Goal: Task Accomplishment & Management: Manage account settings

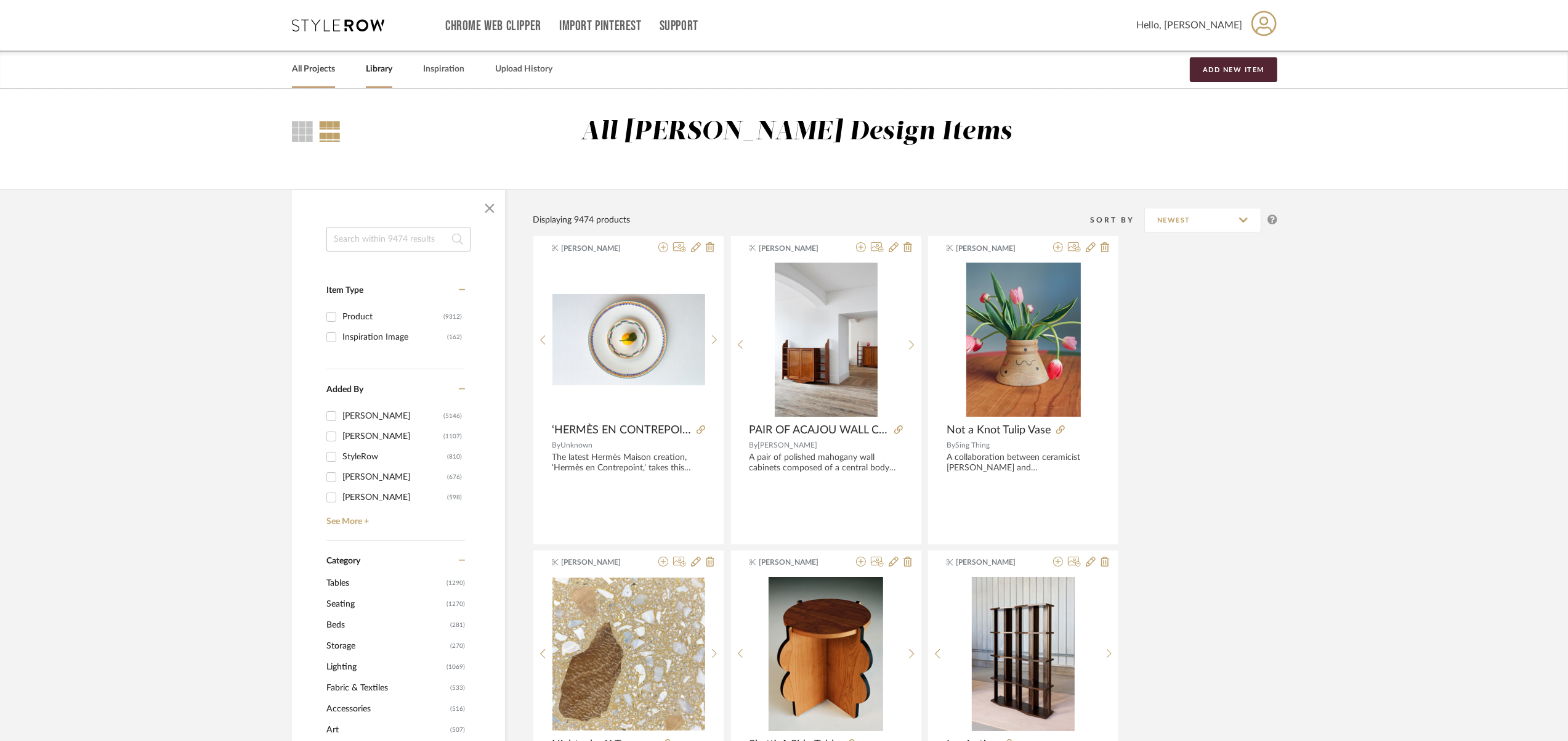
click at [333, 72] on link "All Projects" at bounding box center [314, 68] width 43 height 17
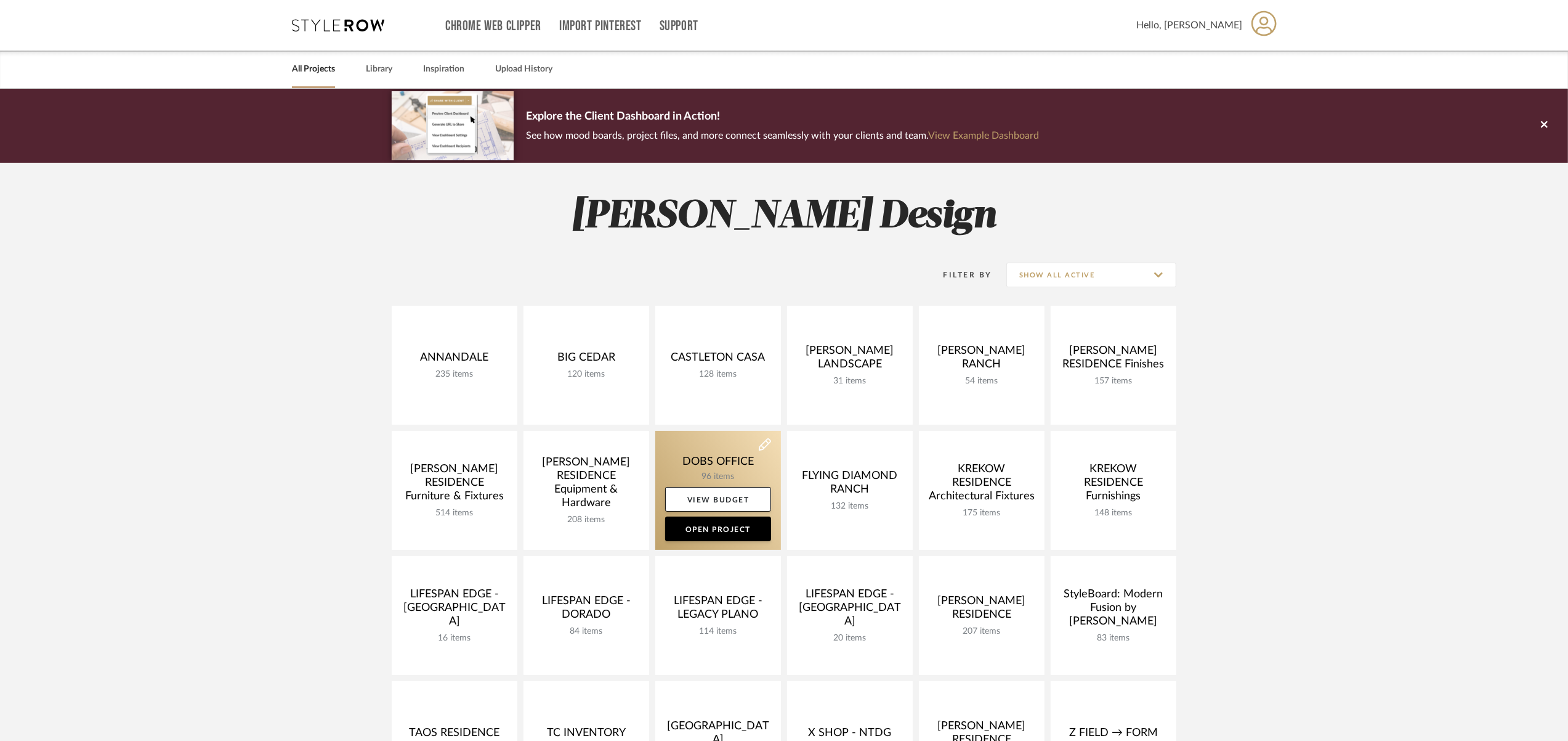
click at [672, 448] on link at bounding box center [718, 491] width 126 height 119
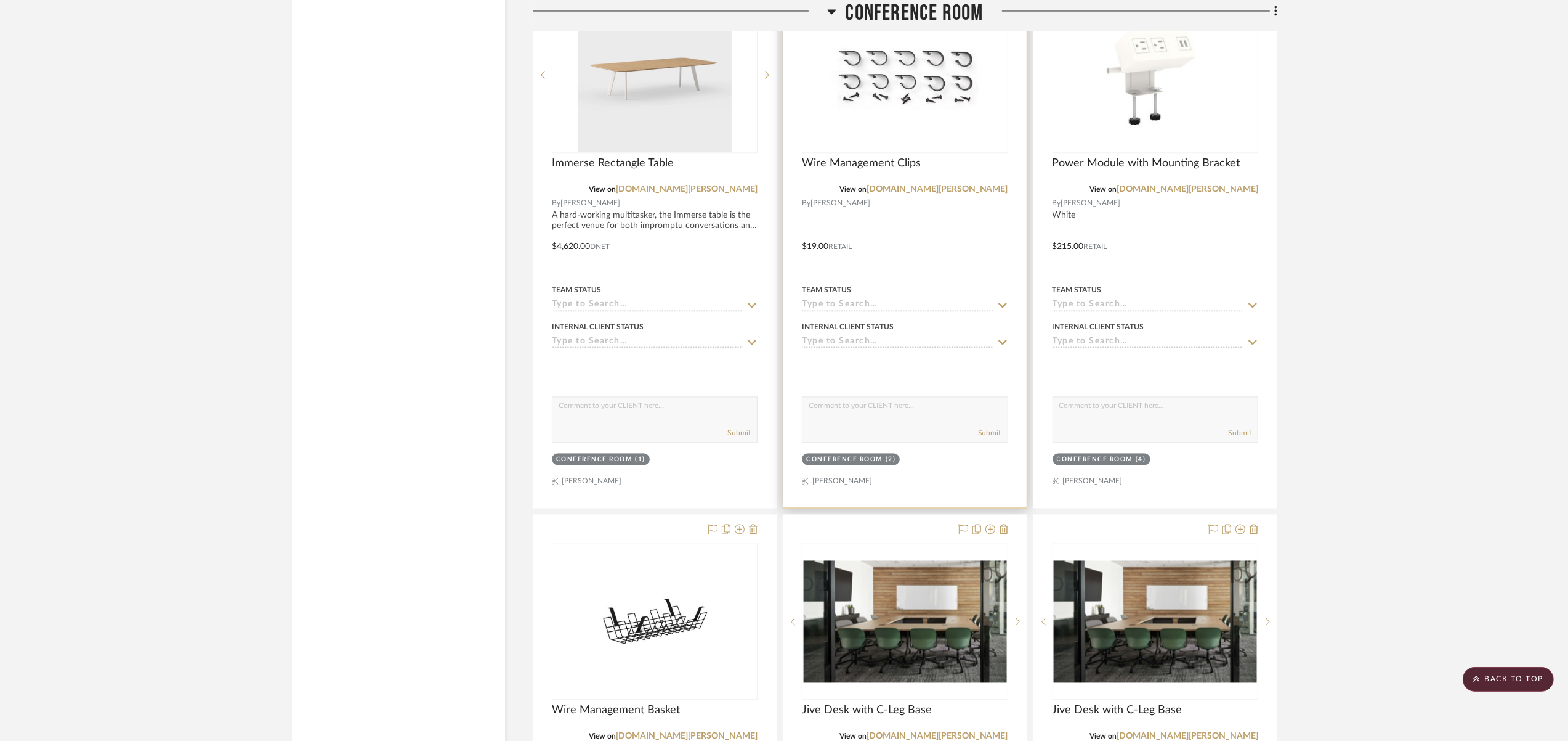
scroll to position [3136, 0]
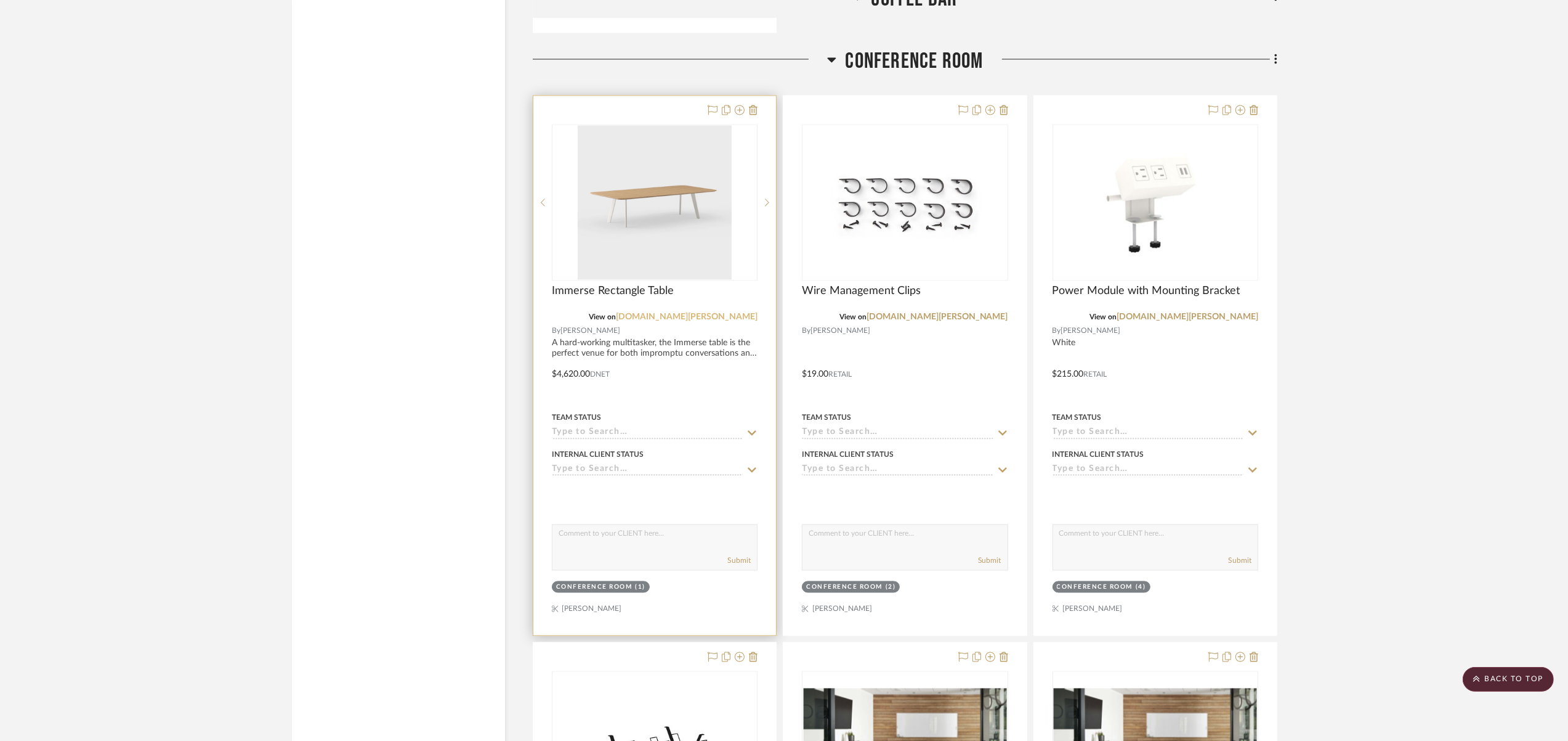
click at [731, 313] on link "[DOMAIN_NAME][PERSON_NAME]" at bounding box center [686, 317] width 142 height 9
click at [604, 326] on div at bounding box center [655, 366] width 242 height 540
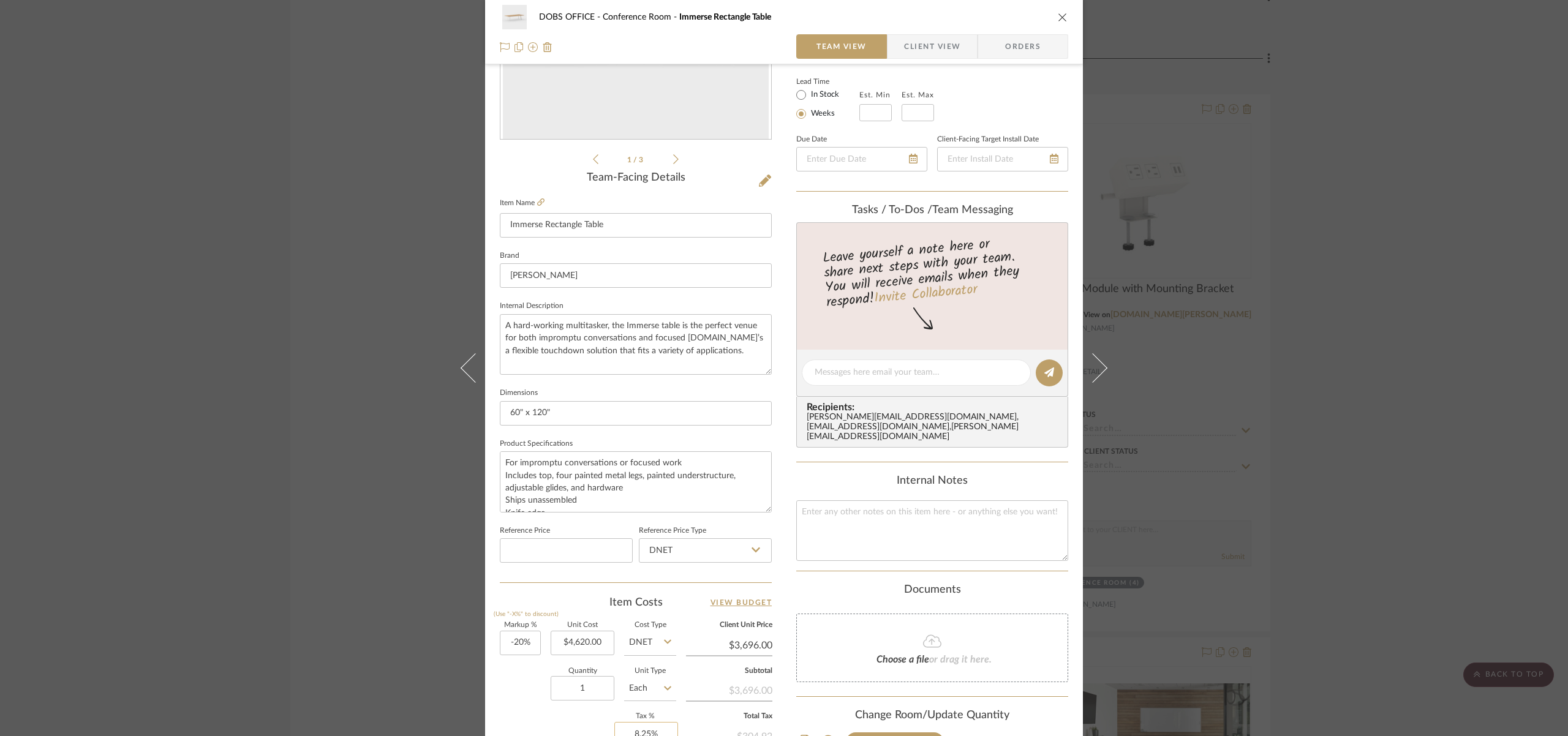
scroll to position [401, 0]
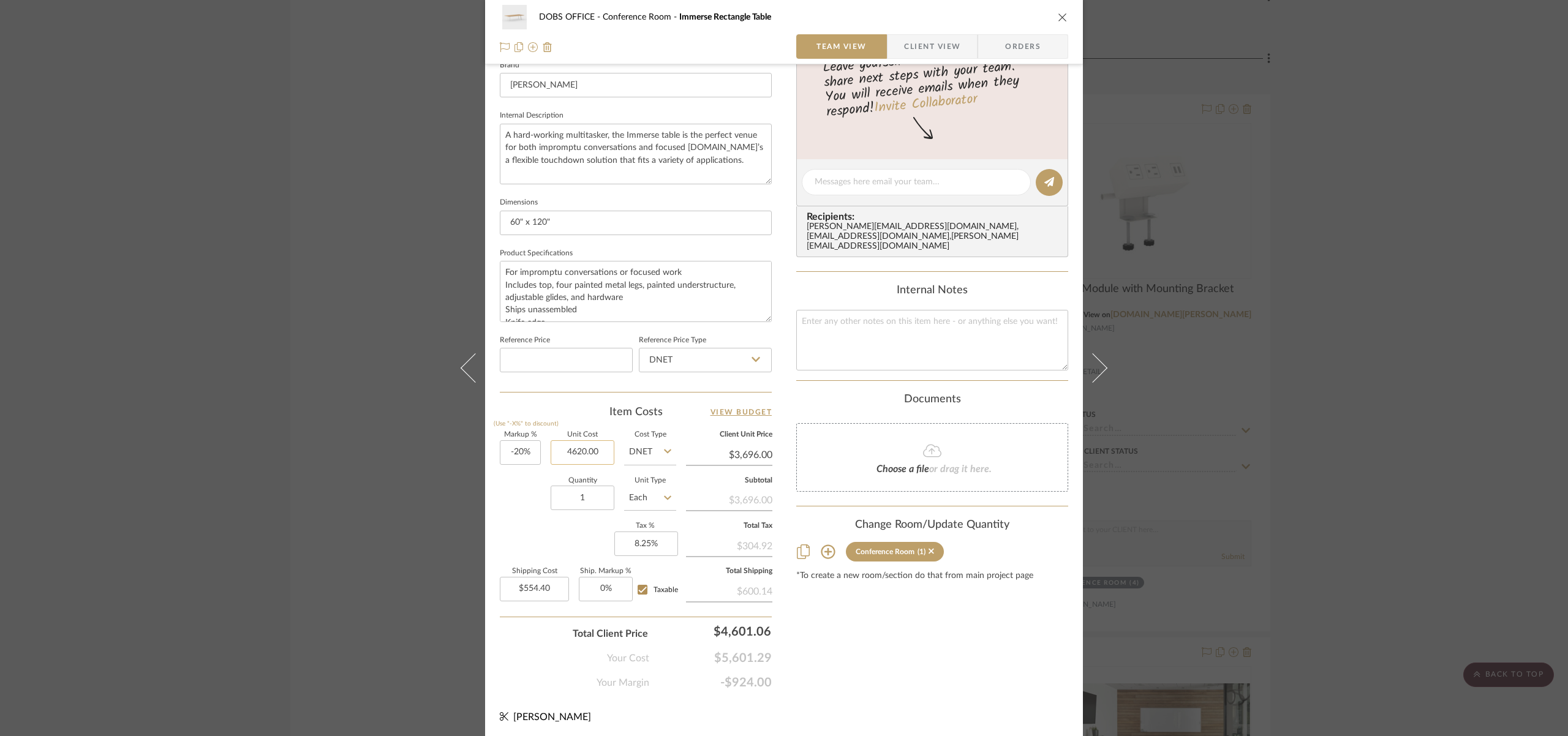
click at [596, 456] on input "4620.00" at bounding box center [583, 452] width 64 height 24
type input "3696"
type input "-20"
type input "$3,696.00"
click at [521, 448] on input "-20" at bounding box center [520, 452] width 41 height 24
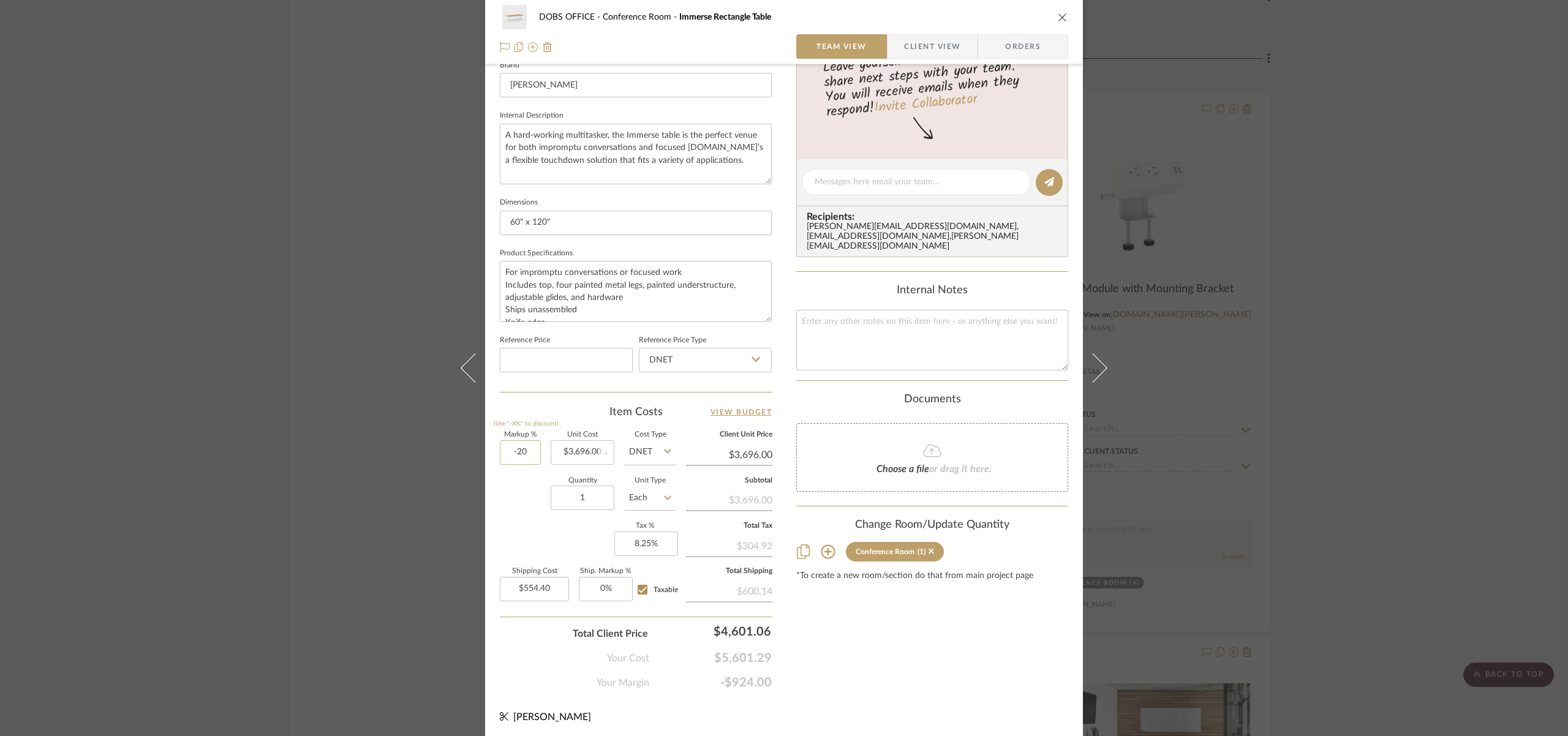
click at [520, 449] on input "-20" at bounding box center [520, 452] width 41 height 24
click at [521, 448] on input "-20" at bounding box center [520, 452] width 41 height 24
type input "$2,956.80"
type input "$443.52"
click at [521, 448] on input "-20" at bounding box center [520, 452] width 41 height 24
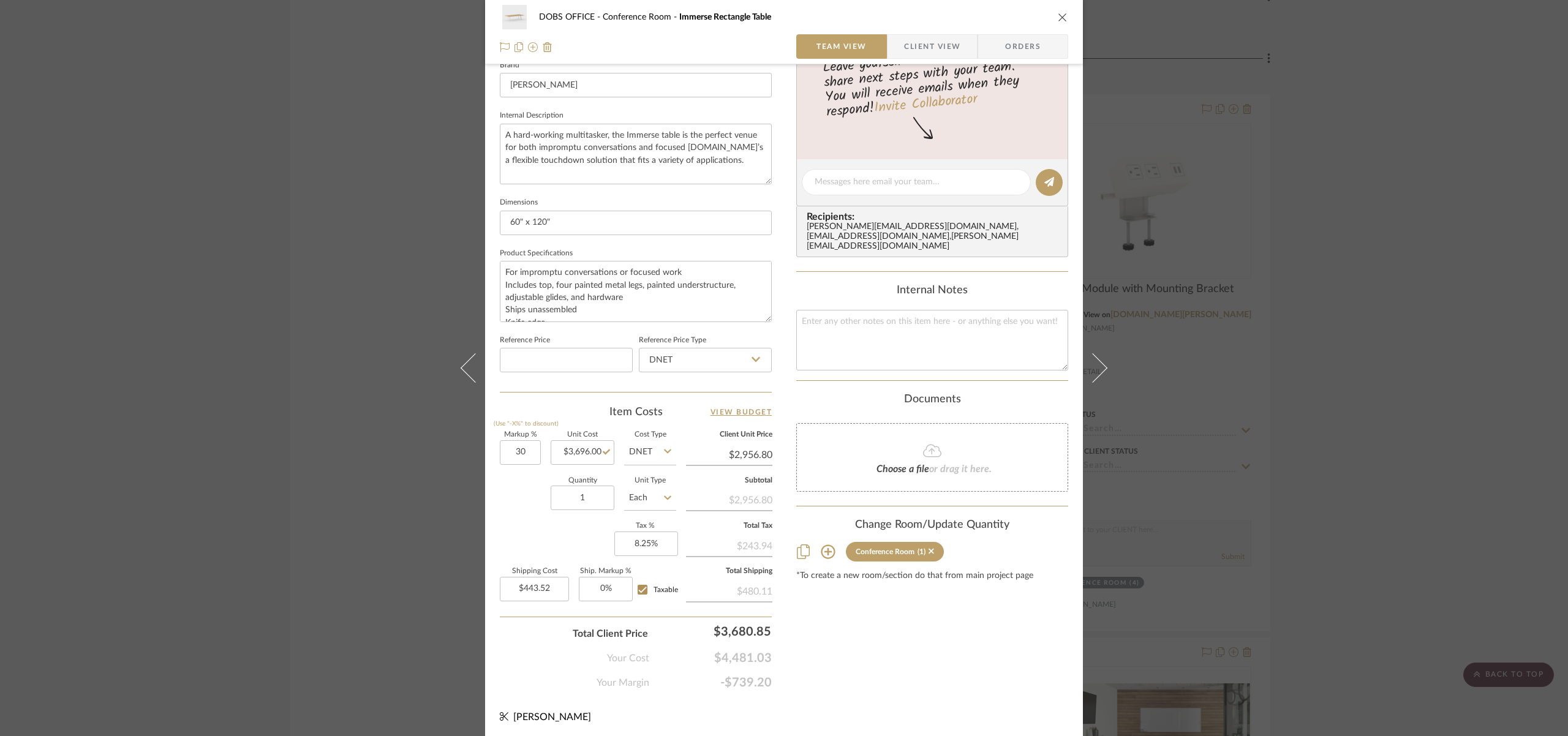
type input "30%"
click at [518, 527] on div "Markup % (Use "-X%" to discount) 30% Unit Cost $3,696.00 Cost Type DNET Client …" at bounding box center [635, 520] width 272 height 179
type input "$4,804.80"
type input "$720.72"
click at [518, 458] on input "30" at bounding box center [520, 452] width 41 height 24
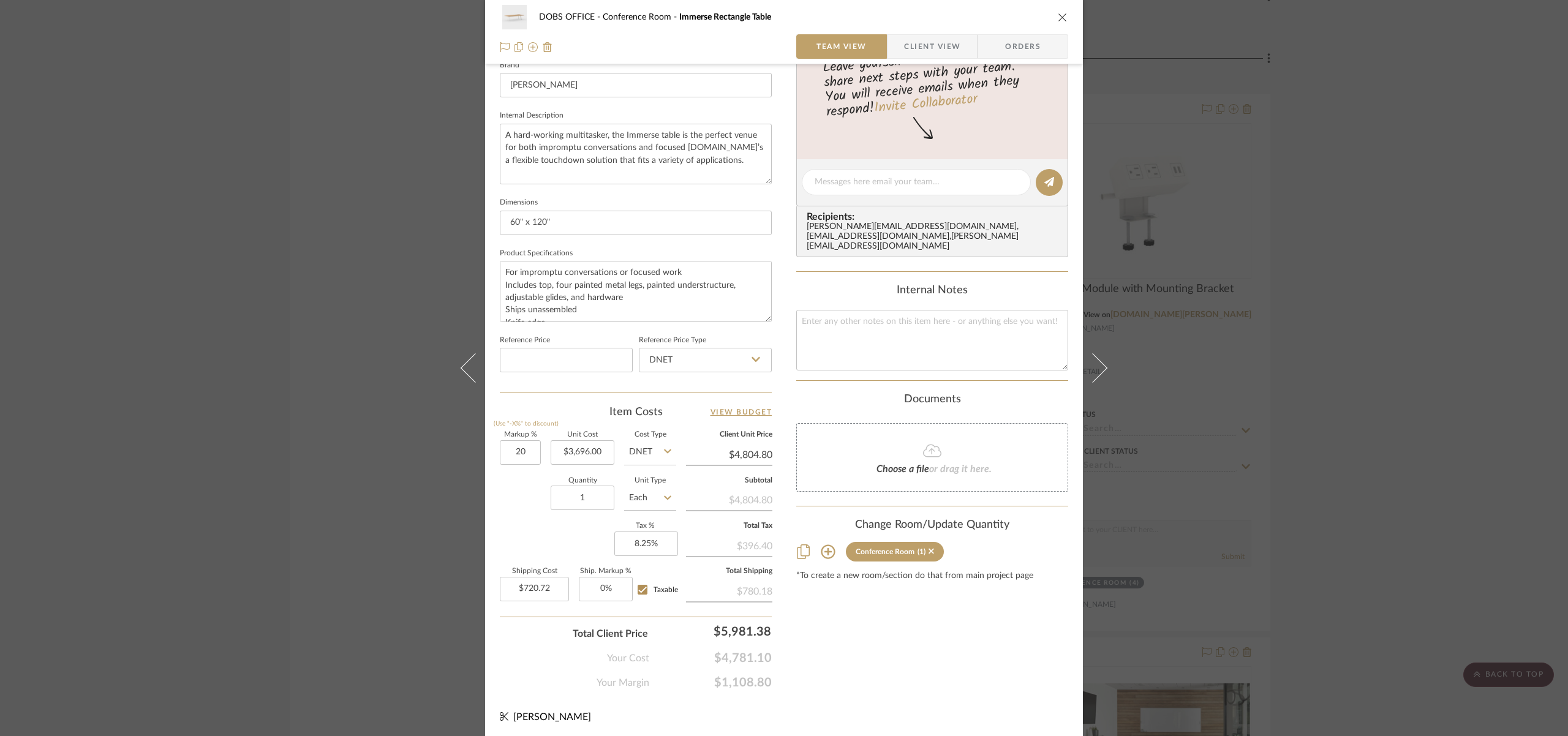
type input "20%"
click at [523, 526] on div "Markup % (Use "-X%" to discount) 20% Unit Cost $3,696.00 Cost Type DNET Client …" at bounding box center [635, 520] width 272 height 179
type input "$4,435.20"
type input "$665.28"
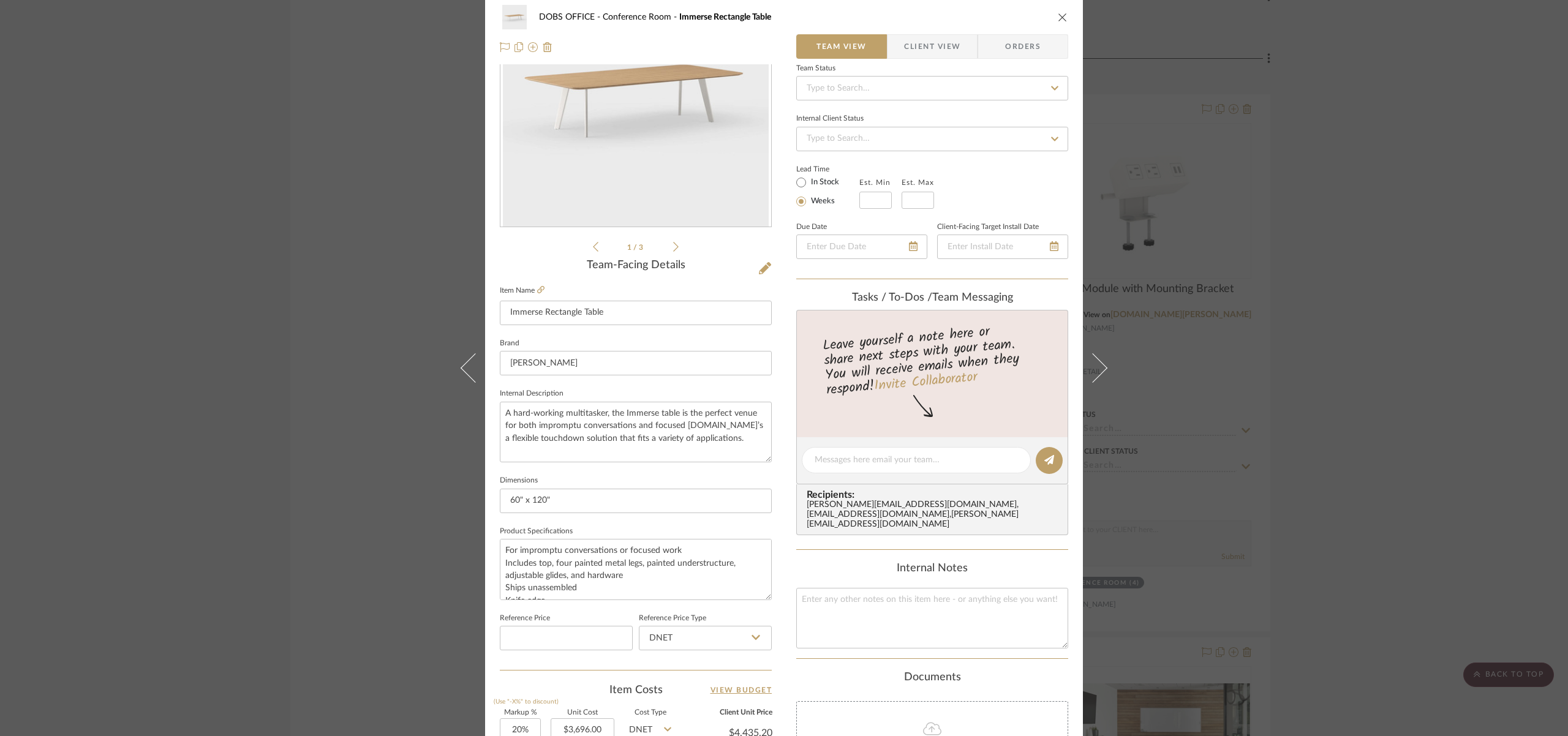
scroll to position [0, 0]
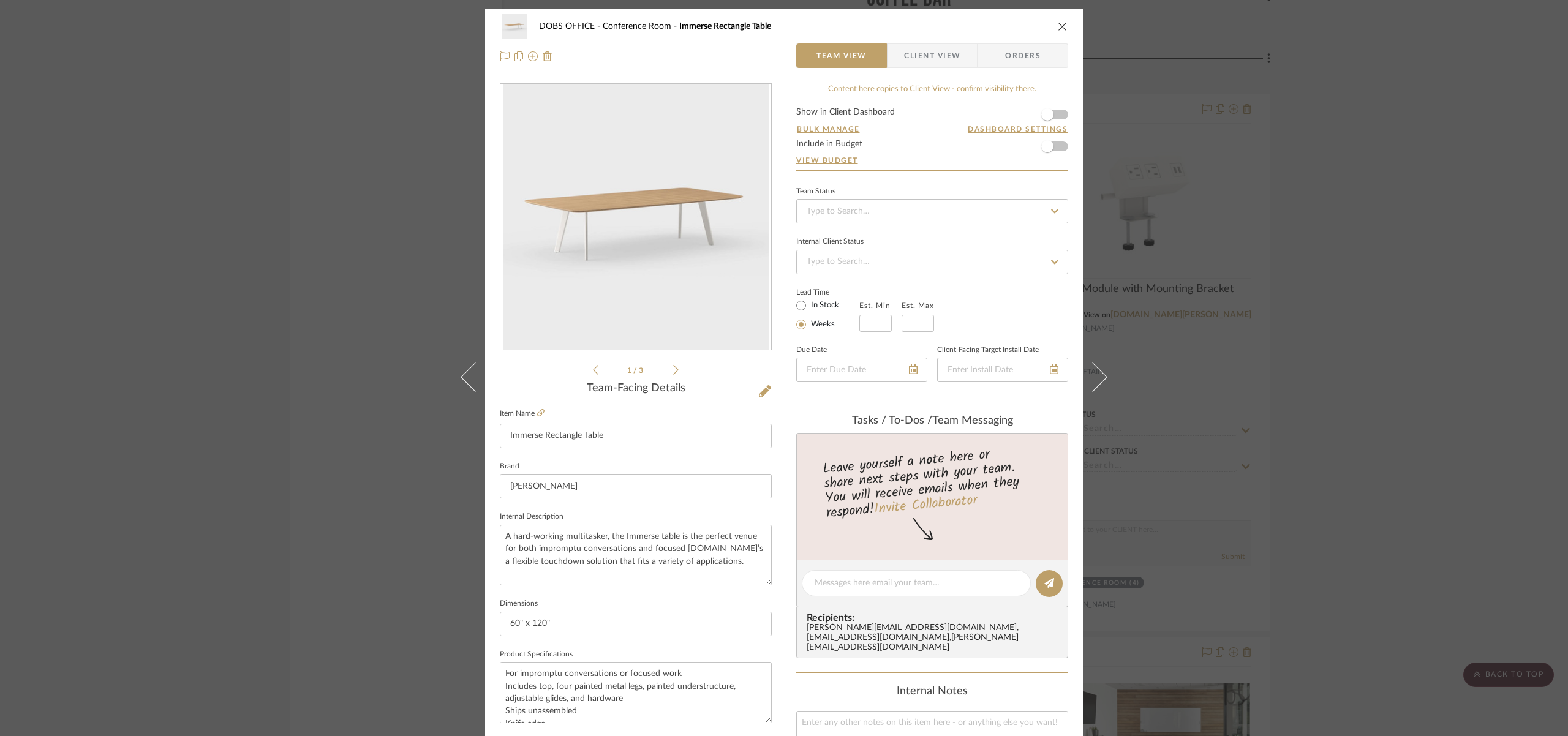
click at [1058, 25] on icon "close" at bounding box center [1063, 26] width 10 height 10
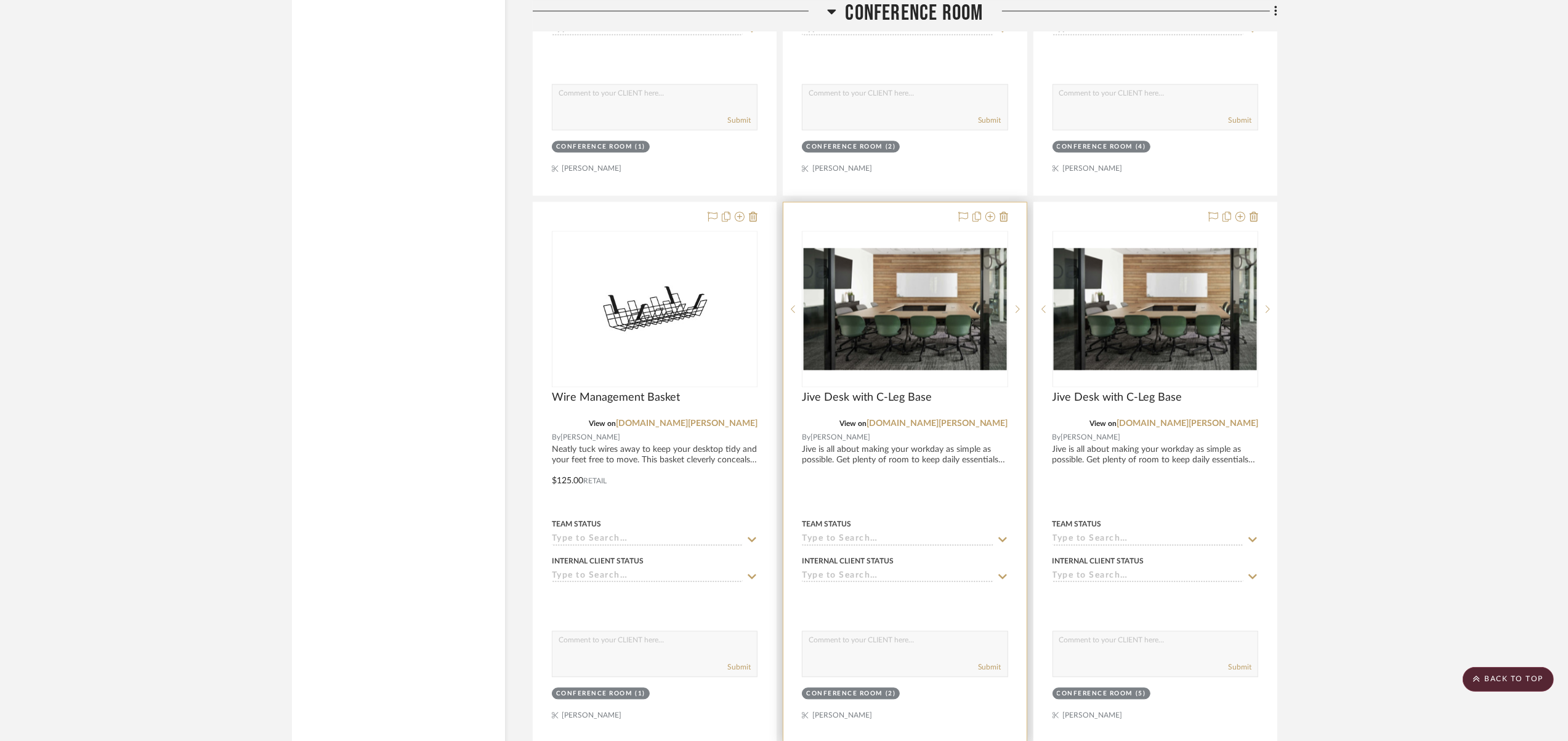
scroll to position [3596, 0]
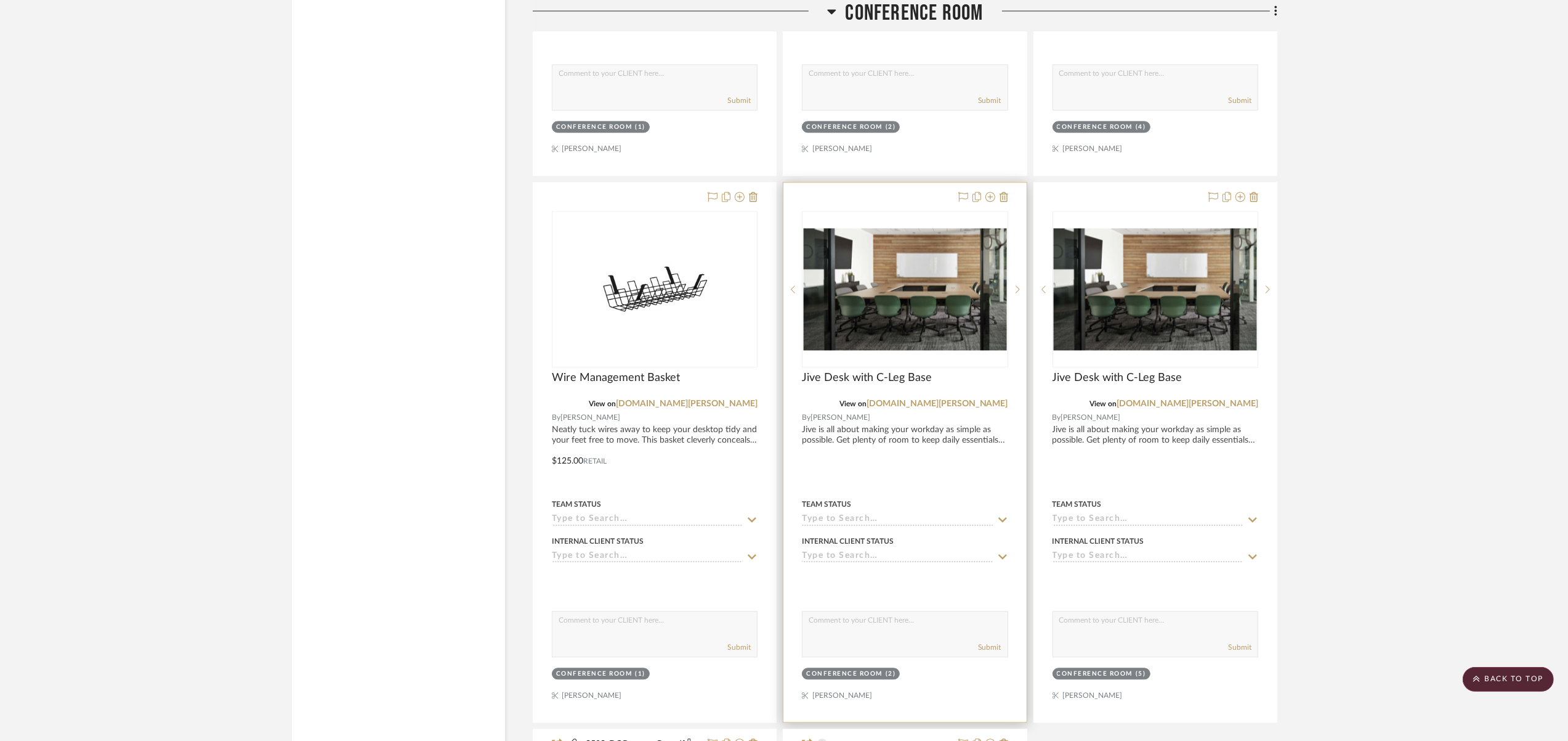
click at [965, 428] on div at bounding box center [905, 453] width 242 height 540
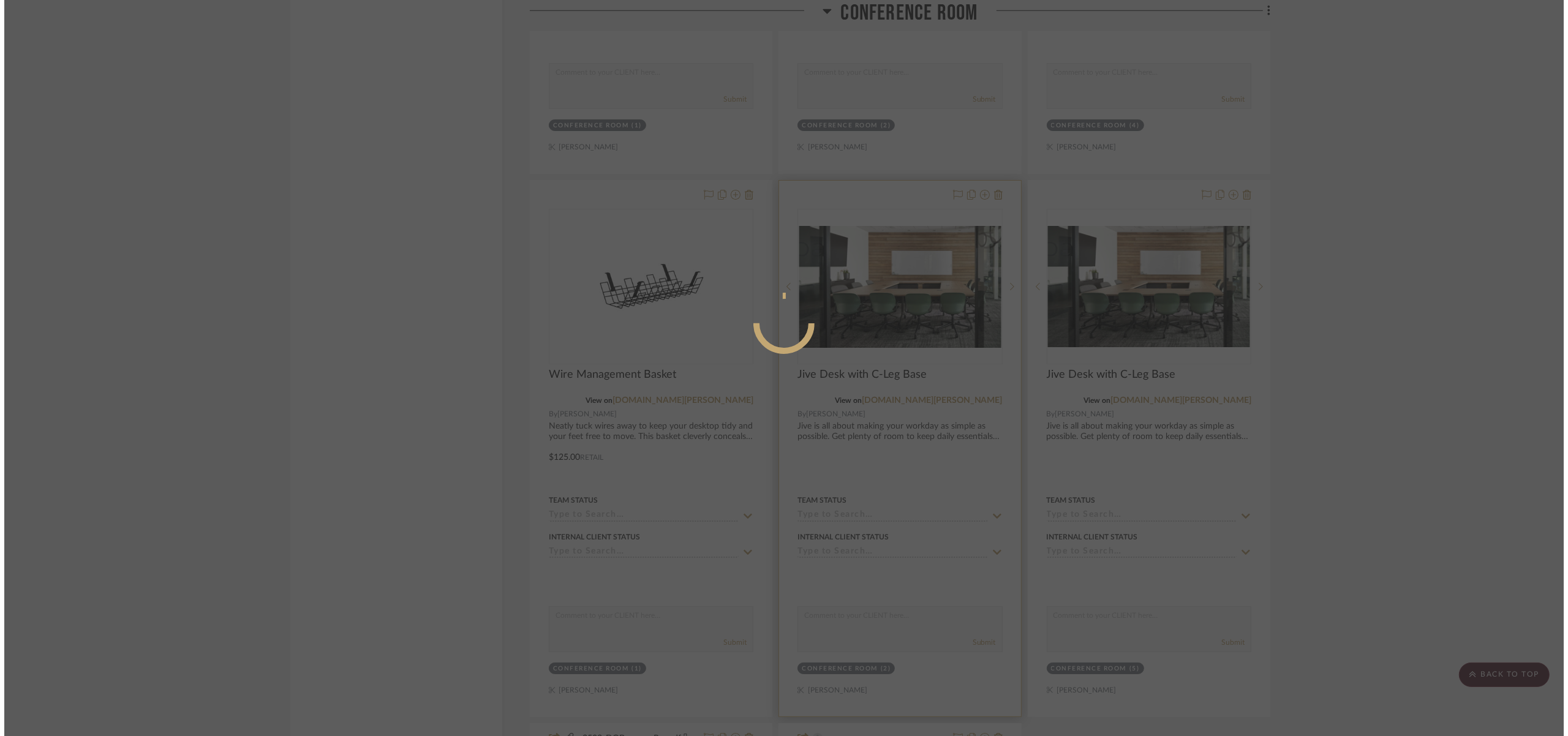
scroll to position [0, 0]
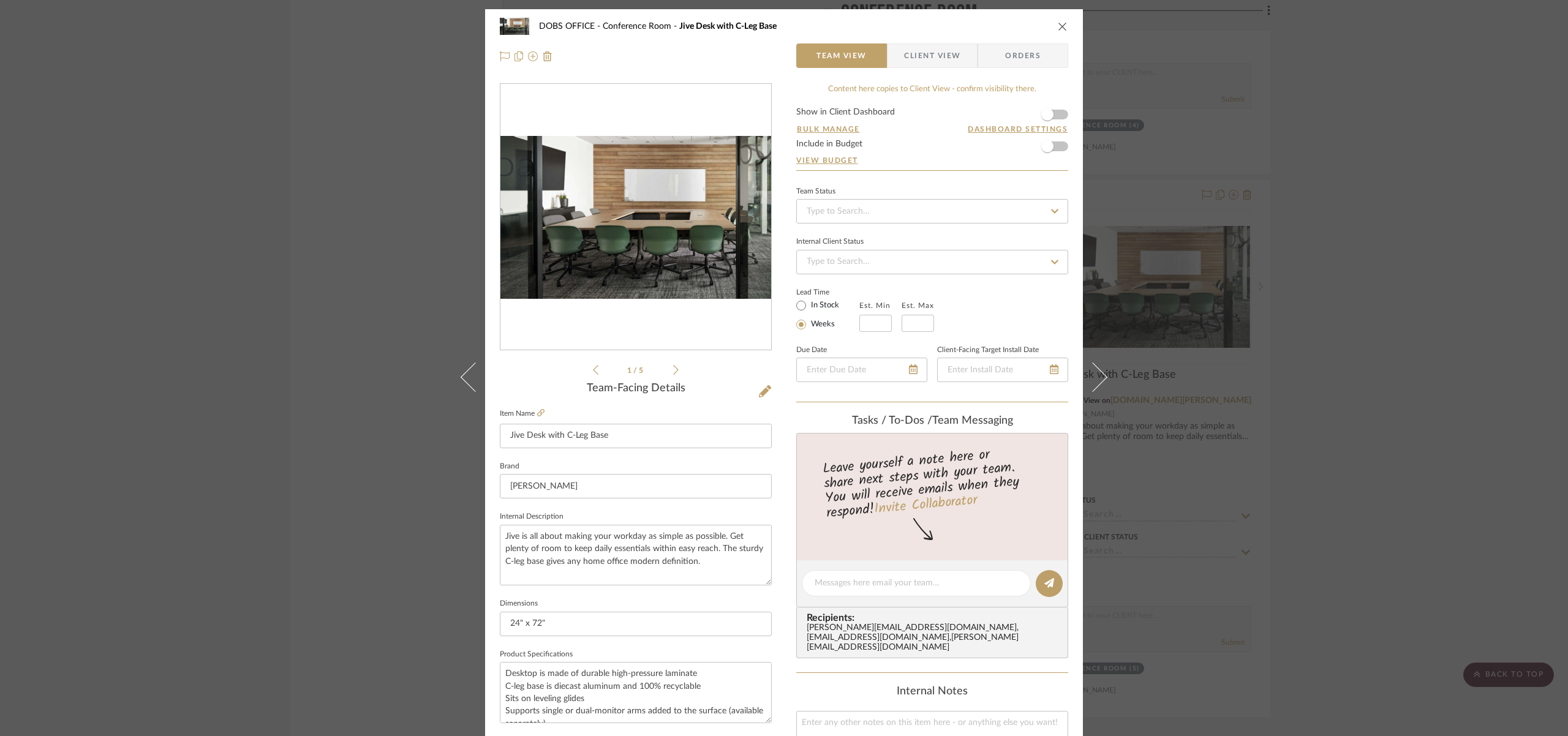
click at [1058, 25] on icon "close" at bounding box center [1063, 26] width 10 height 10
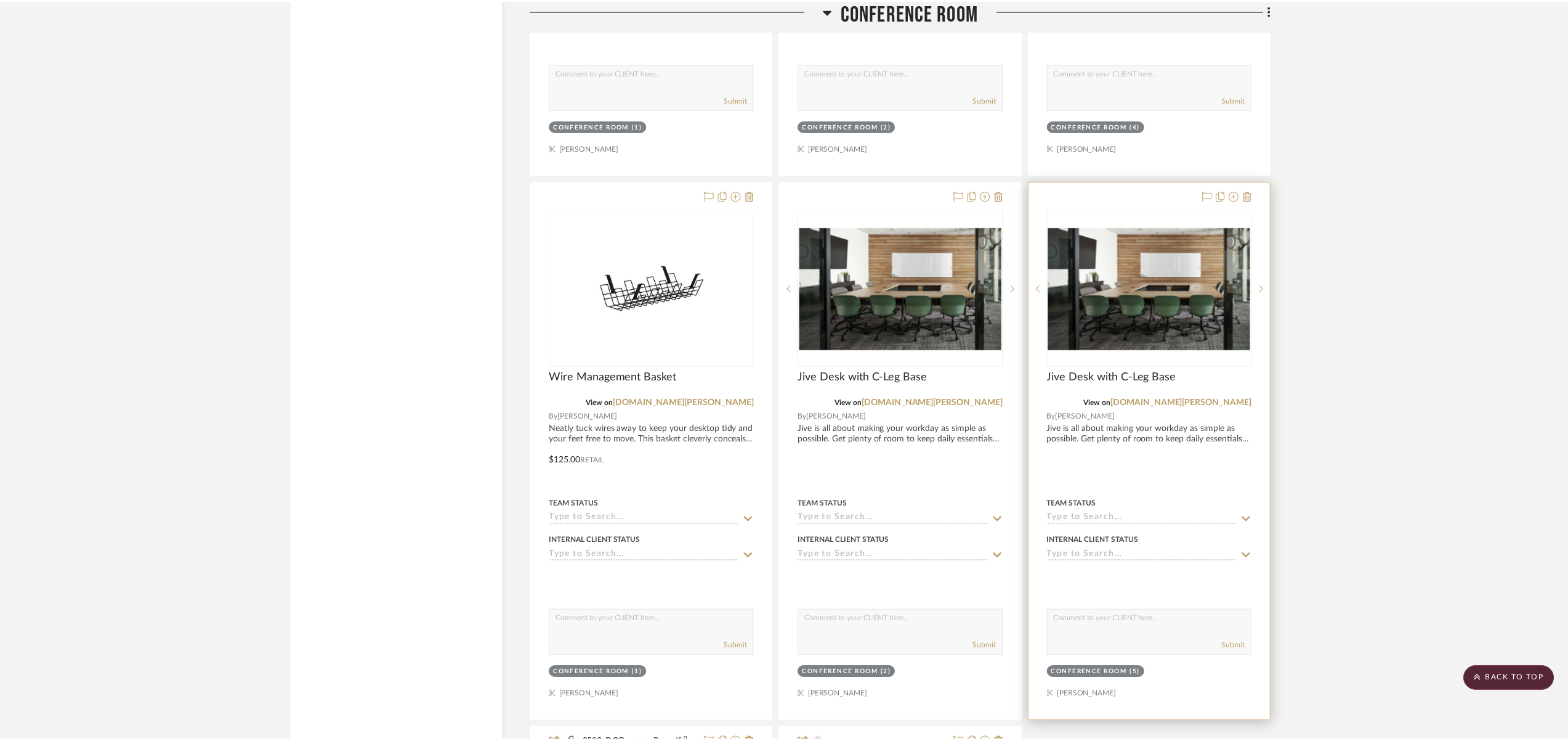
scroll to position [3596, 0]
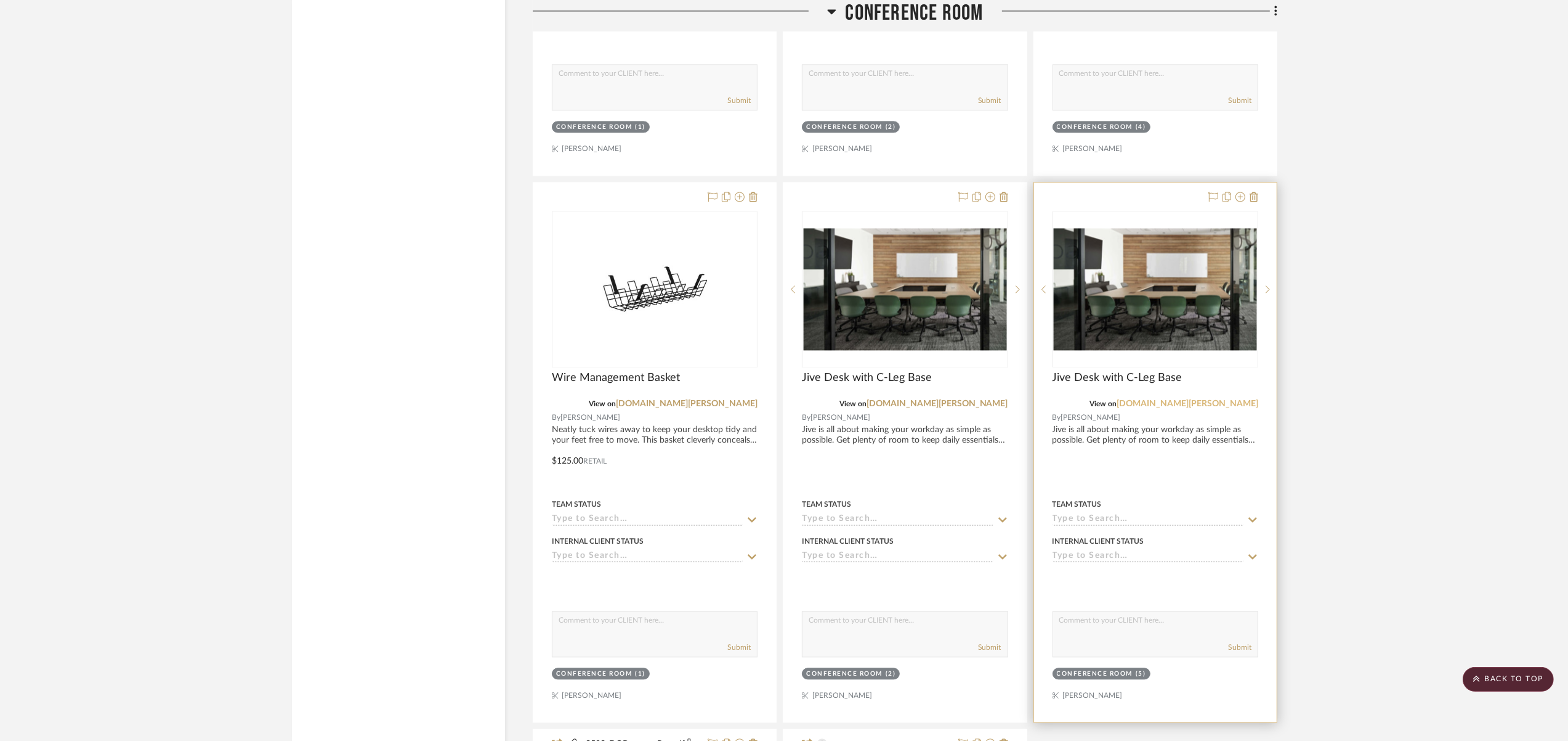
click at [1213, 400] on link "[DOMAIN_NAME][PERSON_NAME]" at bounding box center [1187, 404] width 142 height 9
click at [1176, 423] on div at bounding box center [1156, 453] width 242 height 540
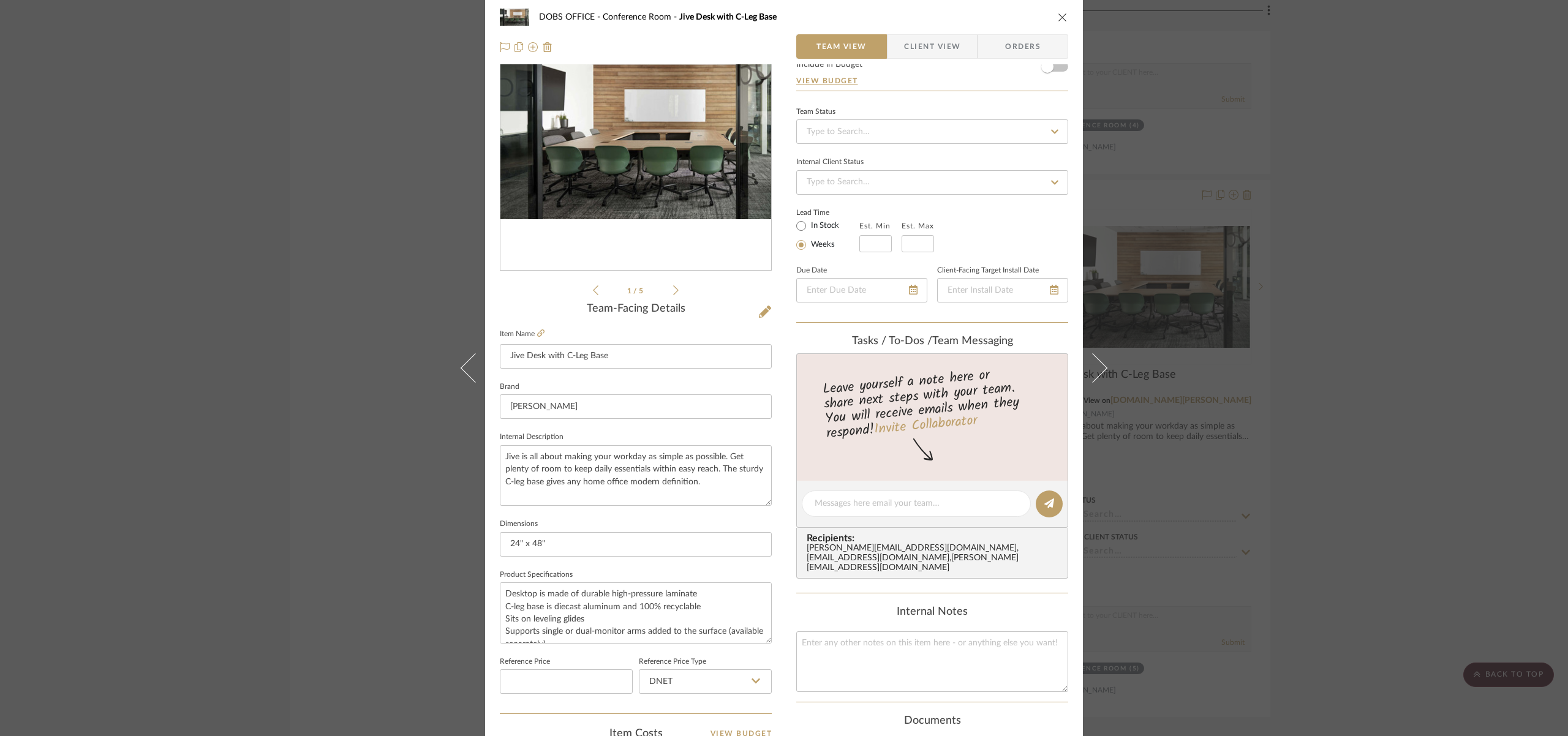
scroll to position [401, 0]
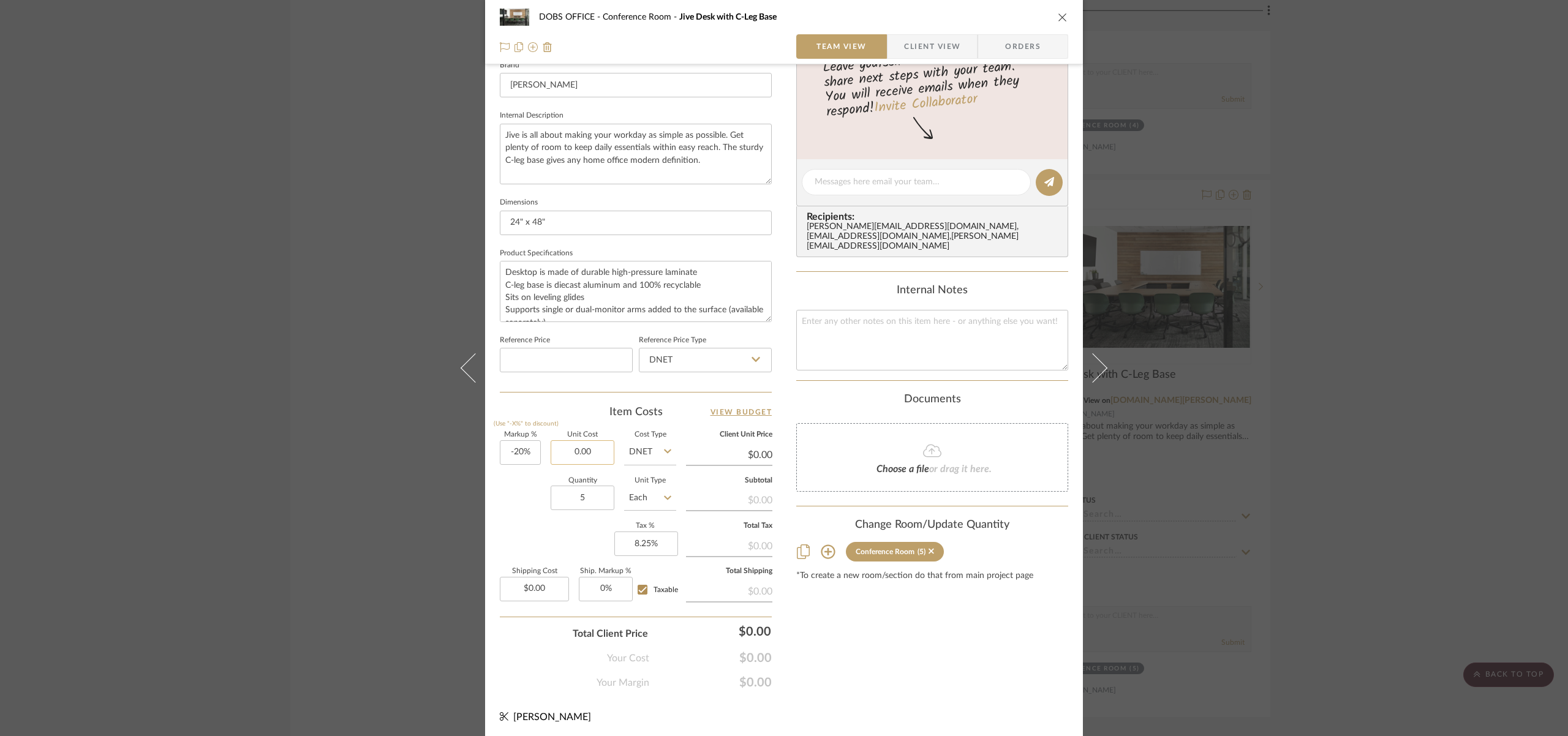
click at [596, 453] on input "0.00" at bounding box center [583, 452] width 64 height 24
type input "440.80"
type input "-20"
type input "$440.80"
click at [512, 452] on input "-20" at bounding box center [520, 452] width 41 height 24
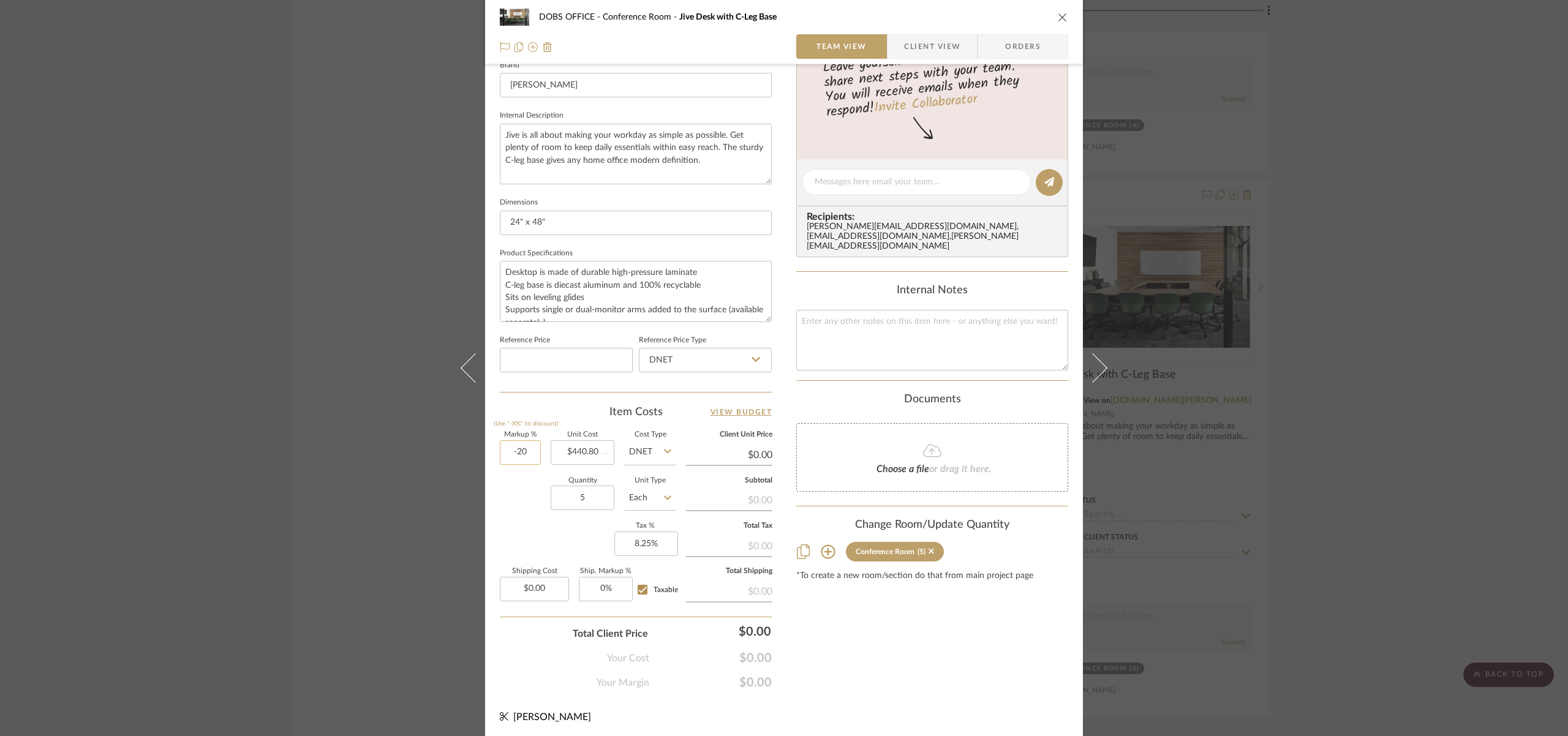
type input "$352.64"
type input "$264.48"
click at [529, 454] on input "-20" at bounding box center [520, 452] width 41 height 24
type input "-"
type input "20%"
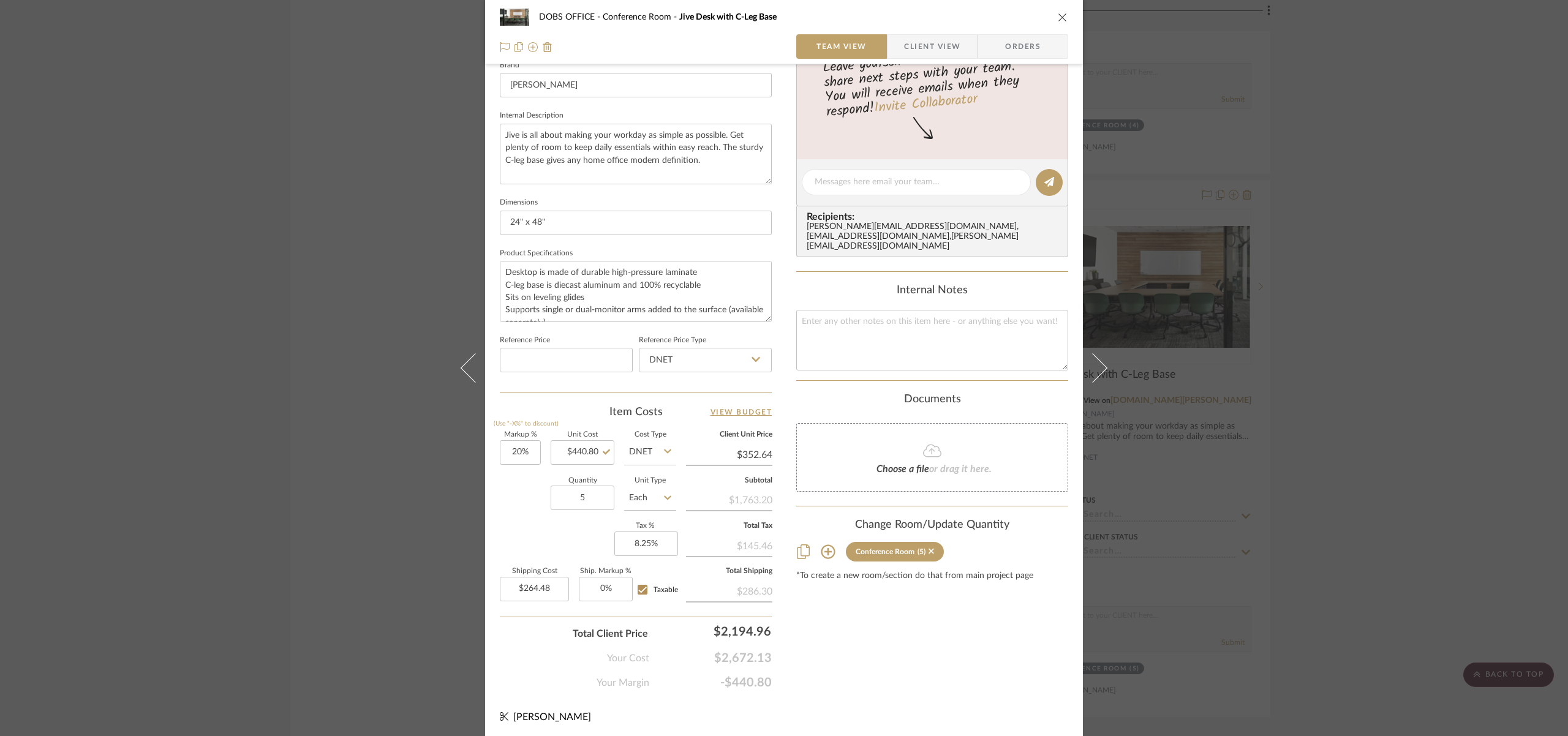
click at [515, 502] on div "Quantity 5 Unit Type Each" at bounding box center [588, 499] width 177 height 44
type input "$528.96"
type input "$396.72"
click at [1058, 17] on icon "close" at bounding box center [1063, 17] width 10 height 10
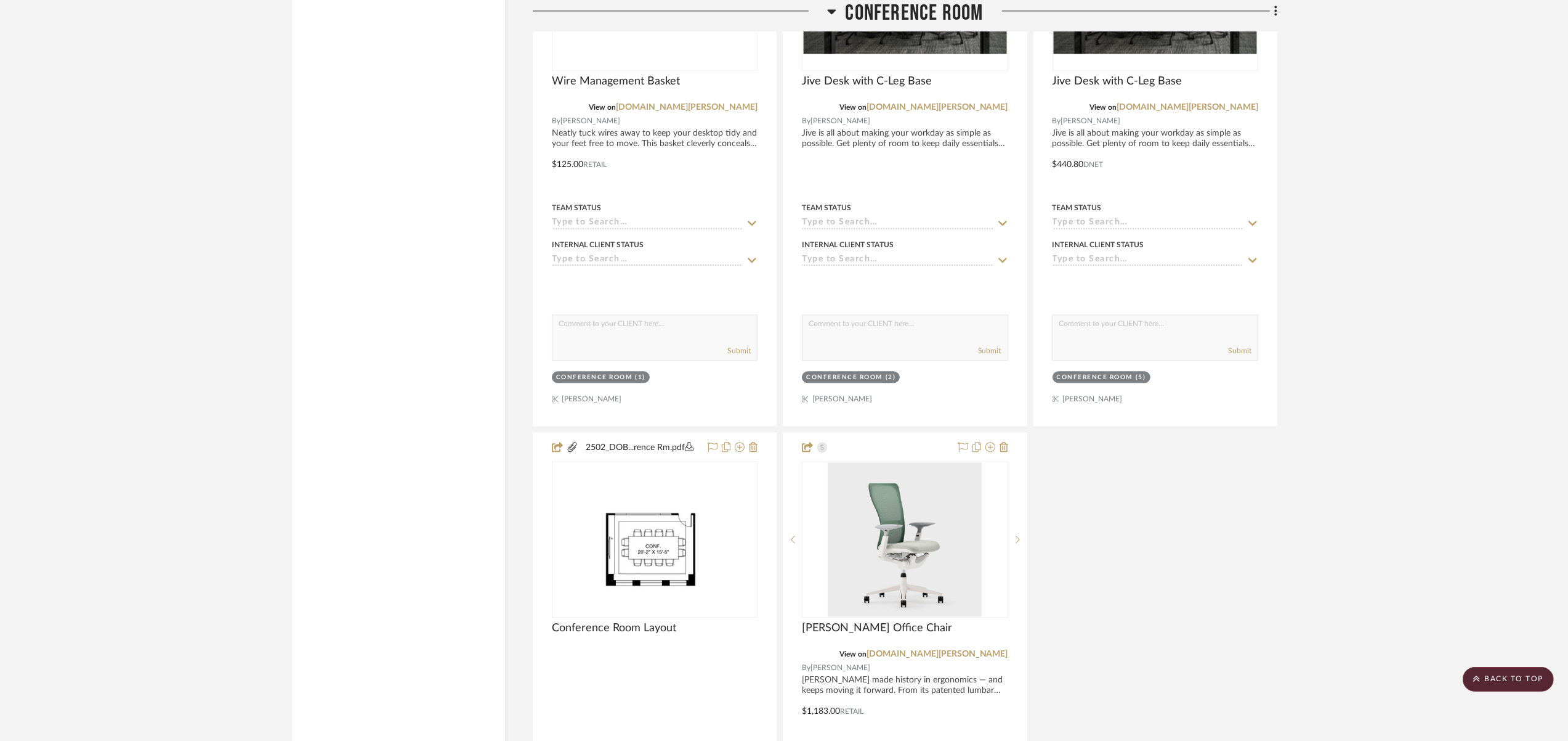
scroll to position [4103, 0]
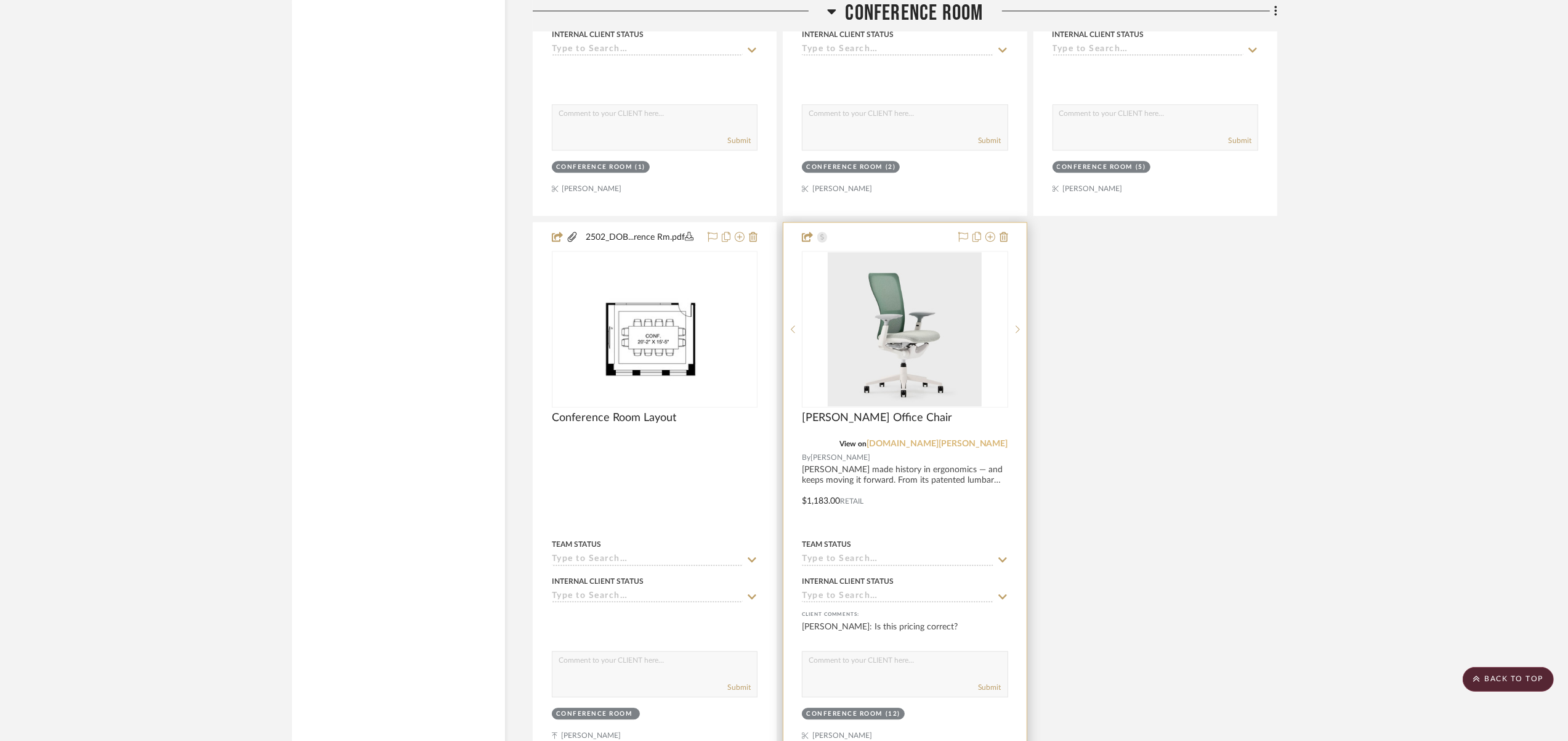
click at [969, 440] on link "[DOMAIN_NAME][PERSON_NAME]" at bounding box center [937, 444] width 142 height 9
click at [859, 456] on div at bounding box center [905, 493] width 242 height 540
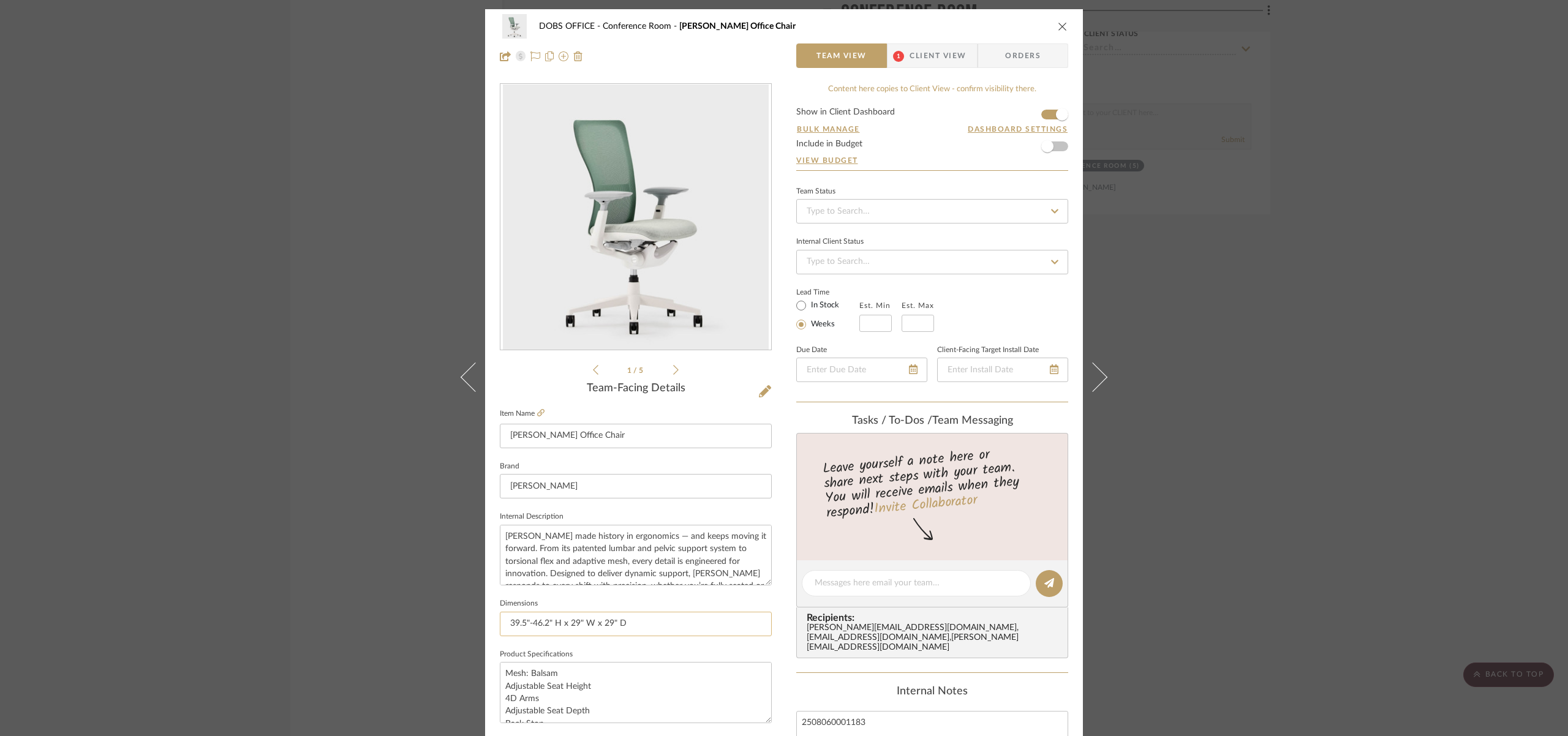
scroll to position [401, 0]
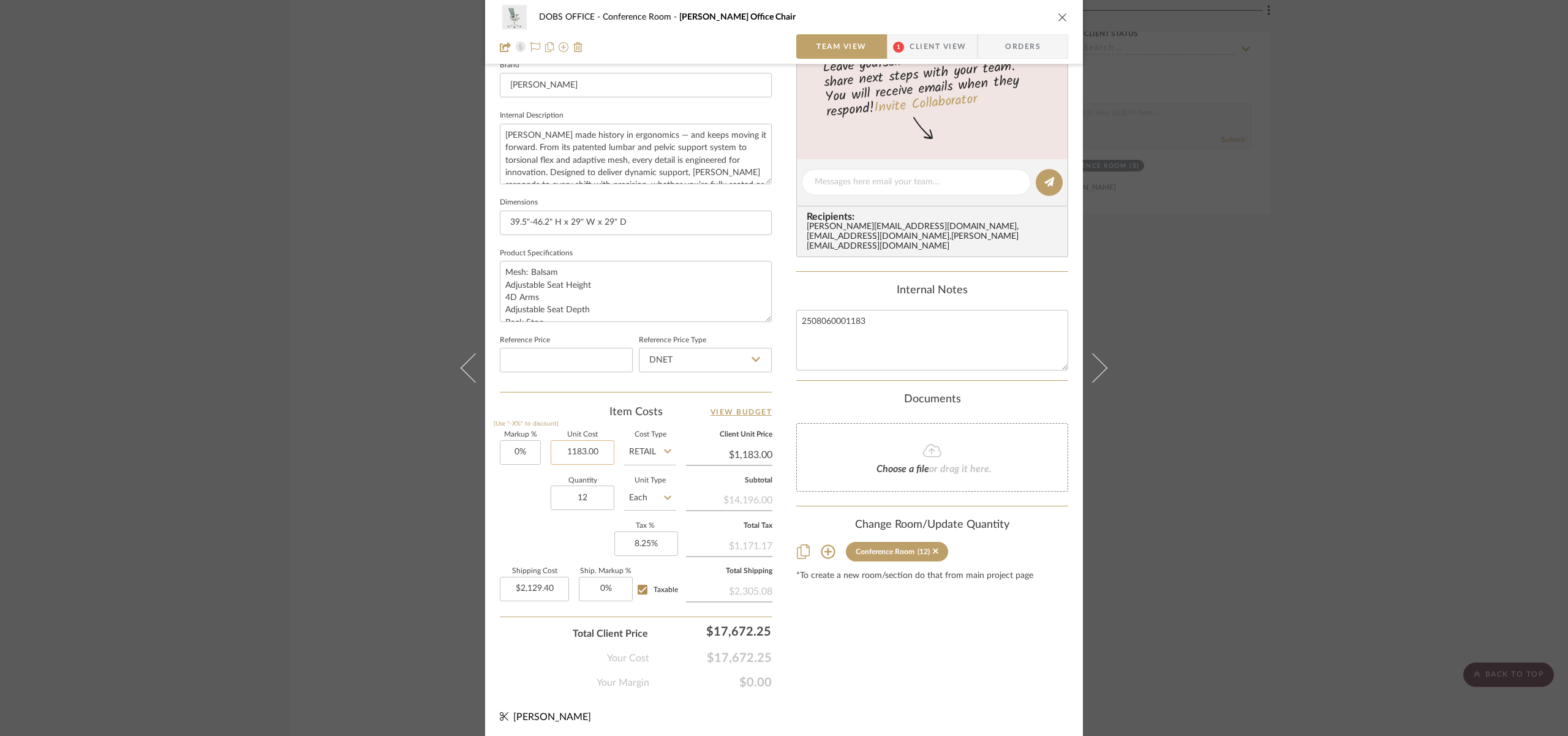
click at [589, 455] on input "1183.00" at bounding box center [583, 452] width 64 height 24
type input "946.40"
type input "0"
type input "$946.40"
click at [522, 449] on input "0" at bounding box center [520, 452] width 41 height 24
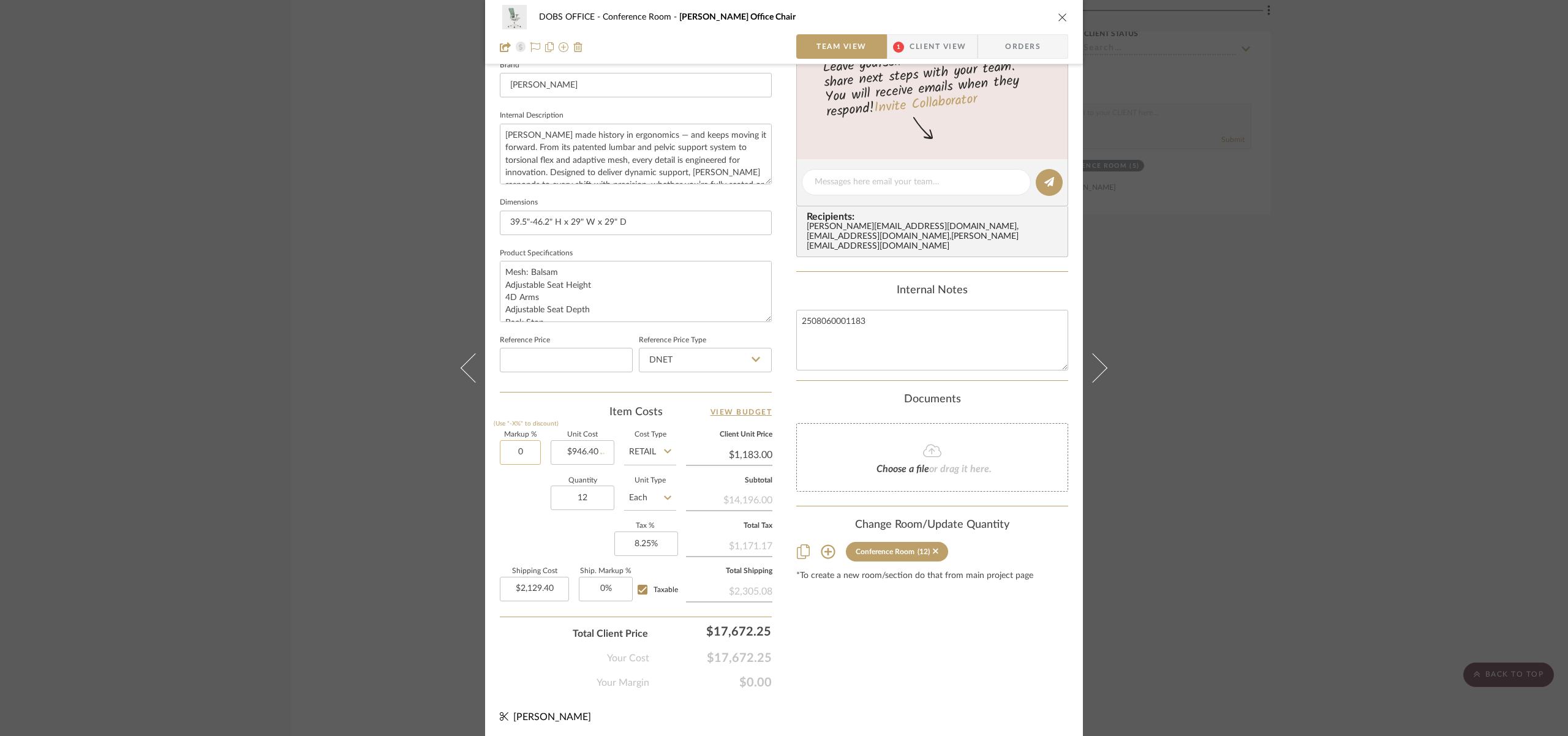
type input "$946.40"
type input "$1,703.52"
type input "20%"
click at [534, 500] on div "Quantity 12 Unit Type Each" at bounding box center [588, 499] width 177 height 44
type input "$1,135.68"
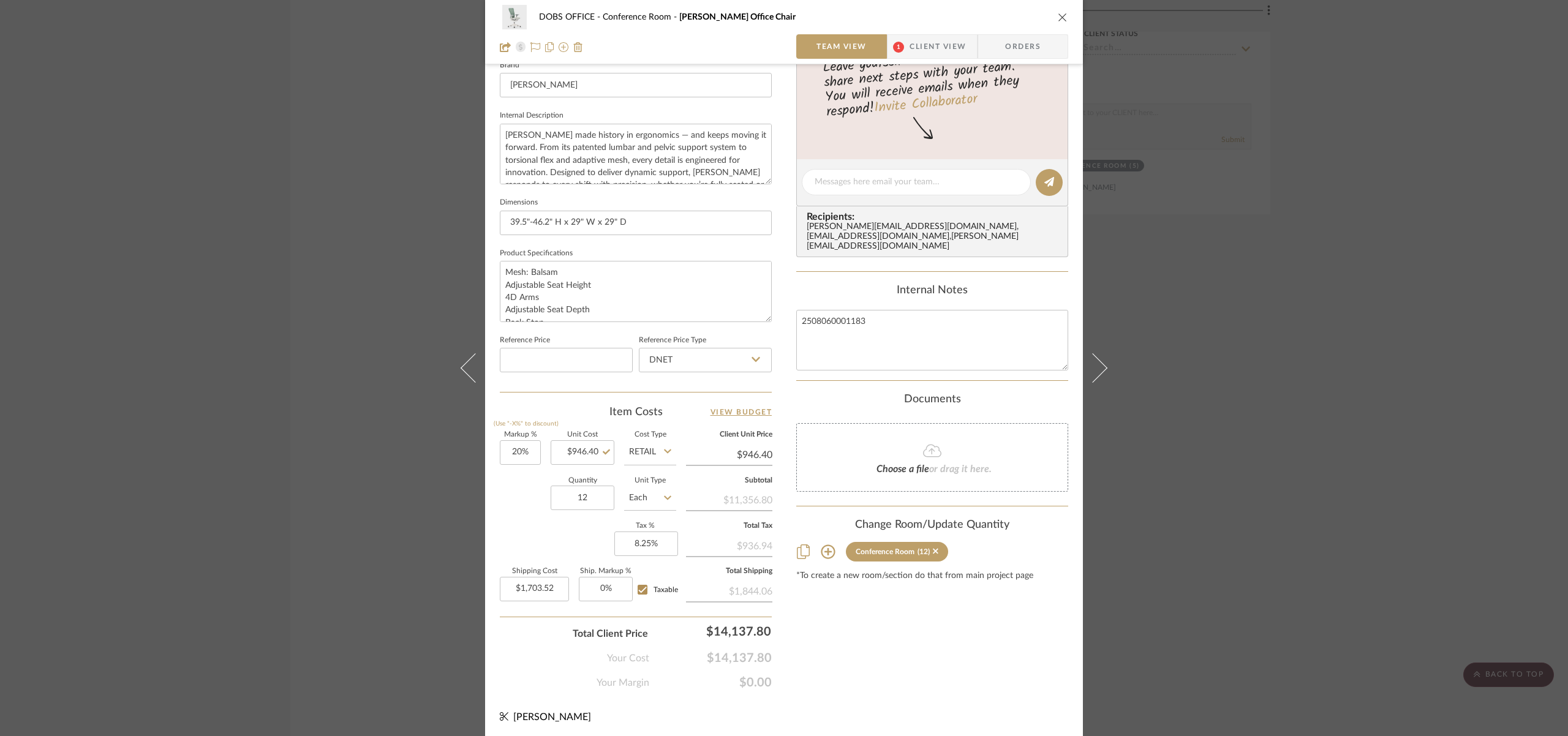
type input "$2,044.22"
click at [937, 39] on span "Client View" at bounding box center [937, 46] width 56 height 24
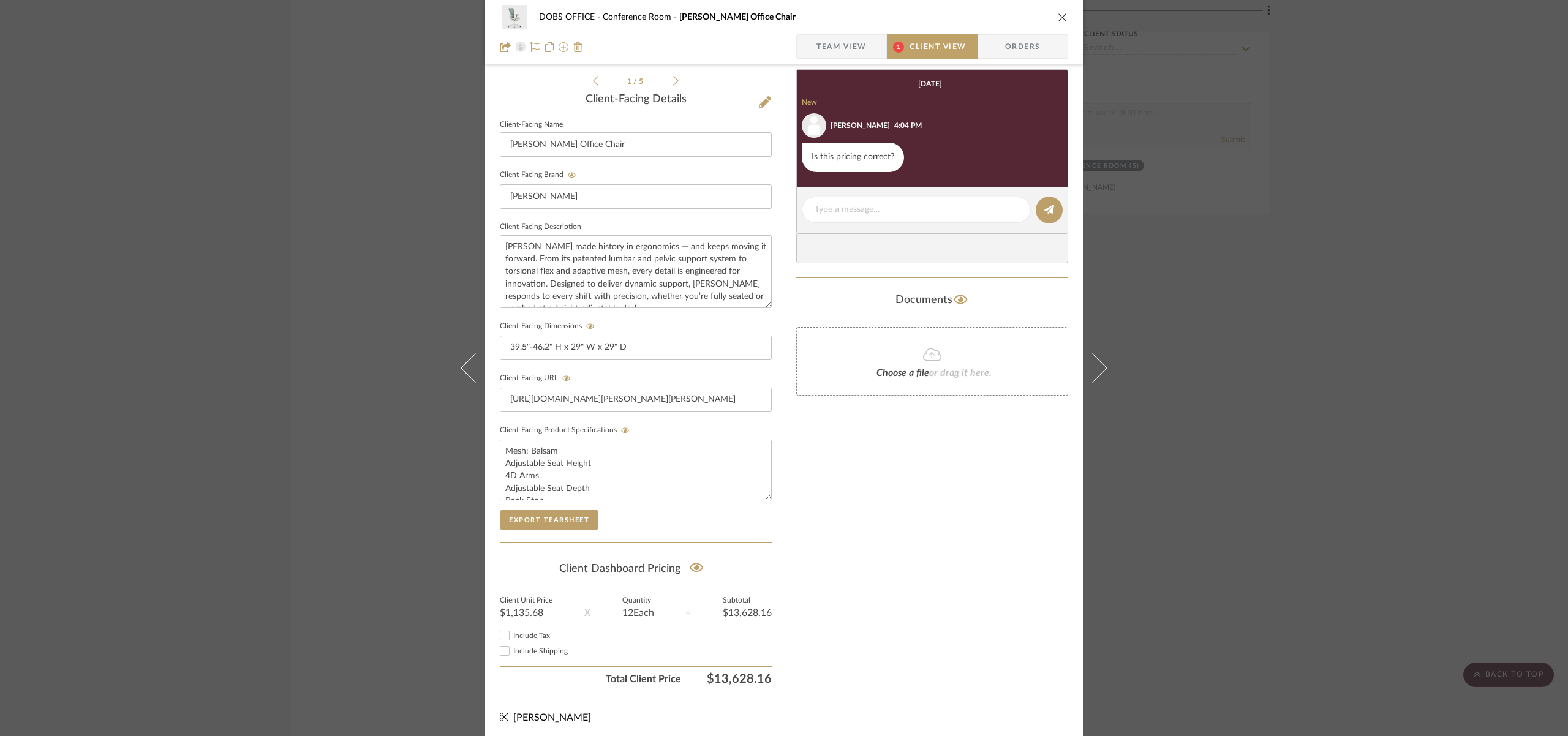
scroll to position [285, 0]
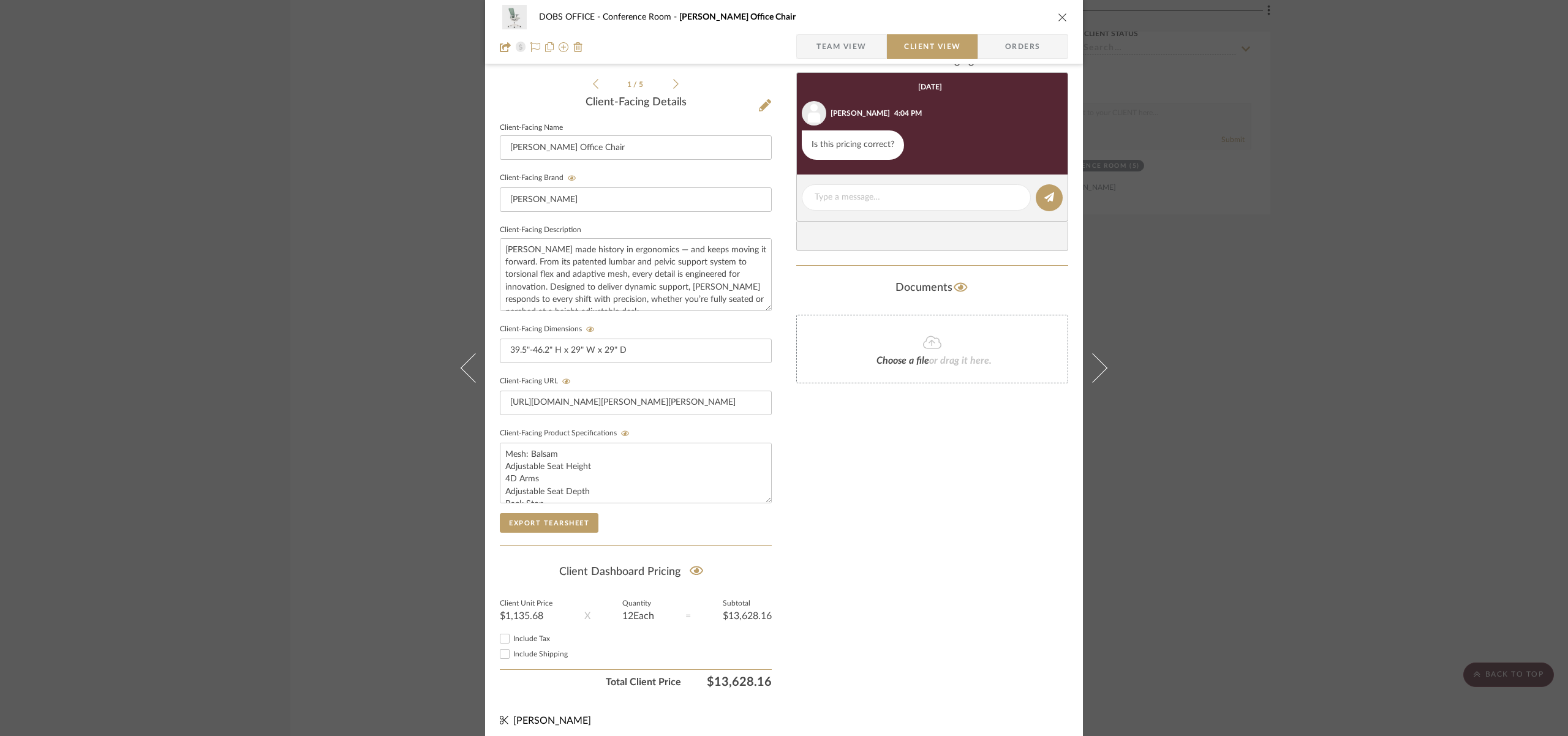
click at [1058, 17] on icon "close" at bounding box center [1063, 17] width 10 height 10
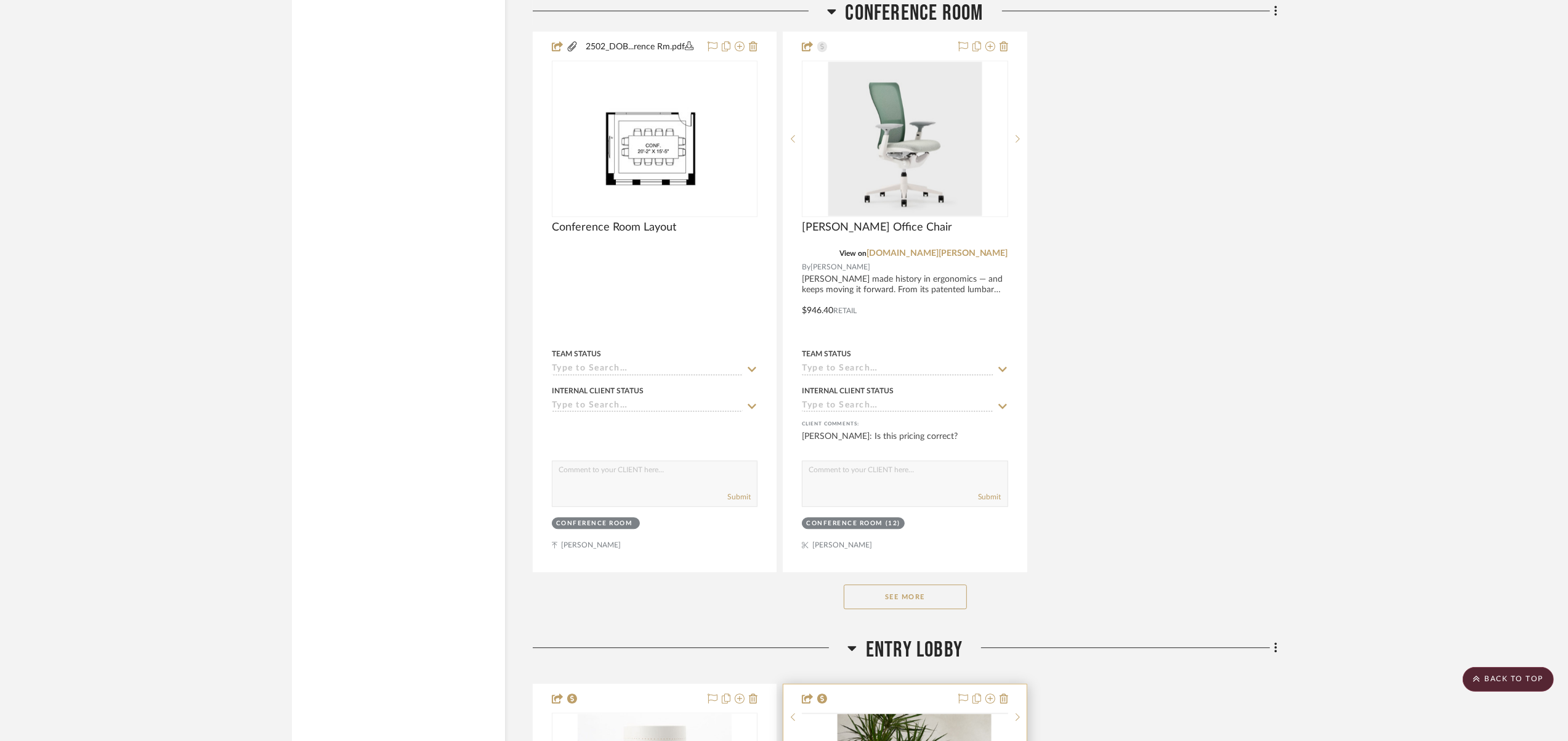
scroll to position [4600, 0]
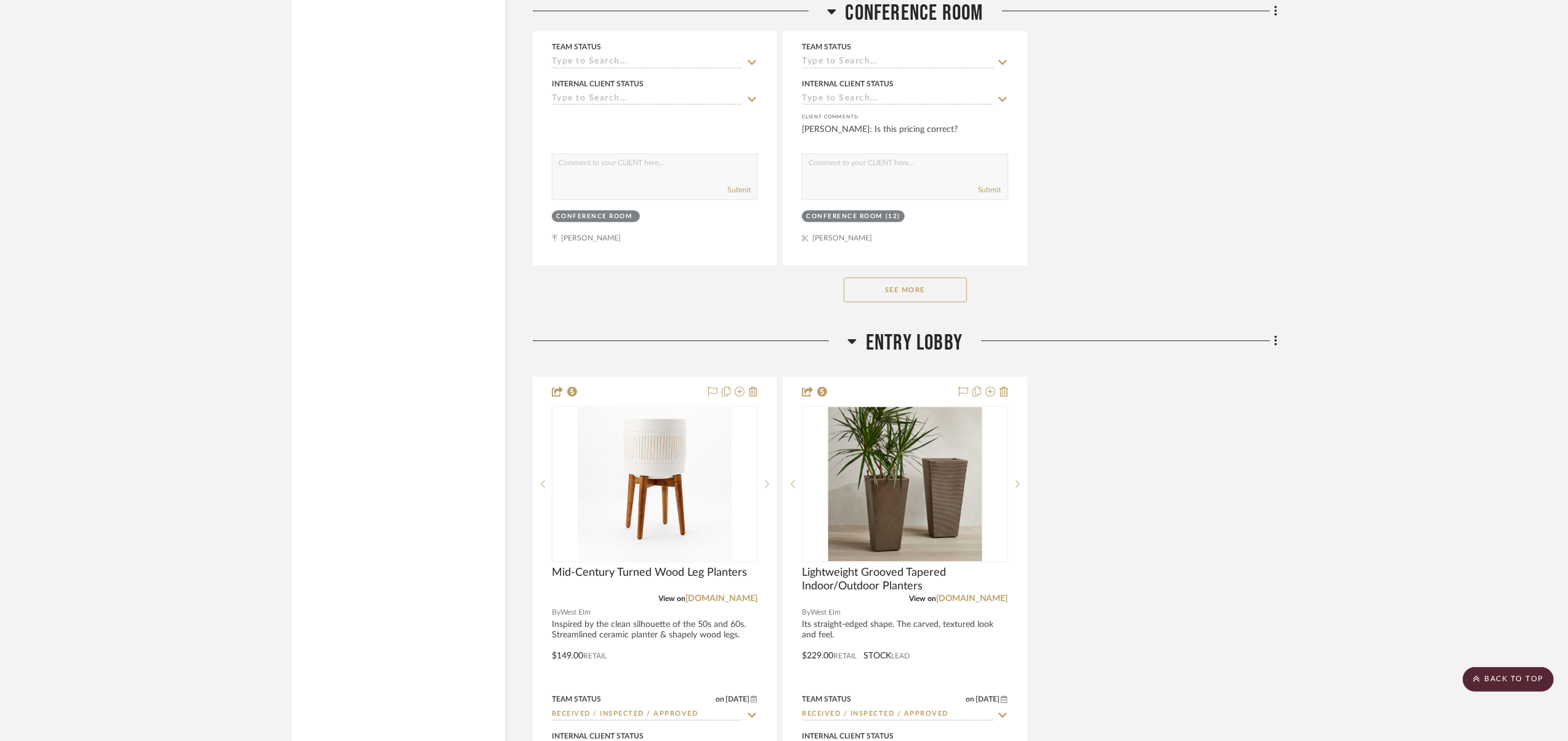
click at [956, 285] on button "See More" at bounding box center [906, 289] width 123 height 24
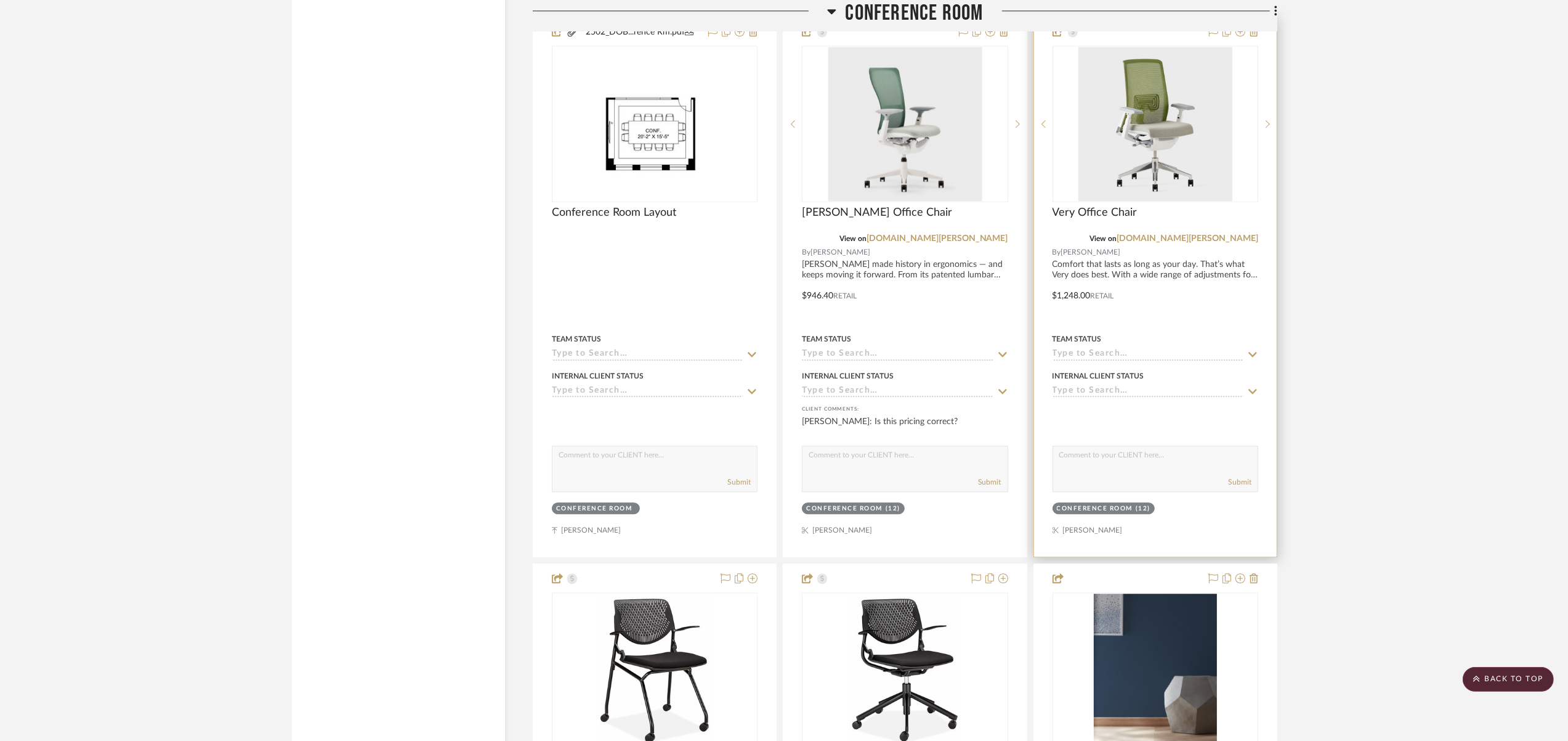
scroll to position [4242, 0]
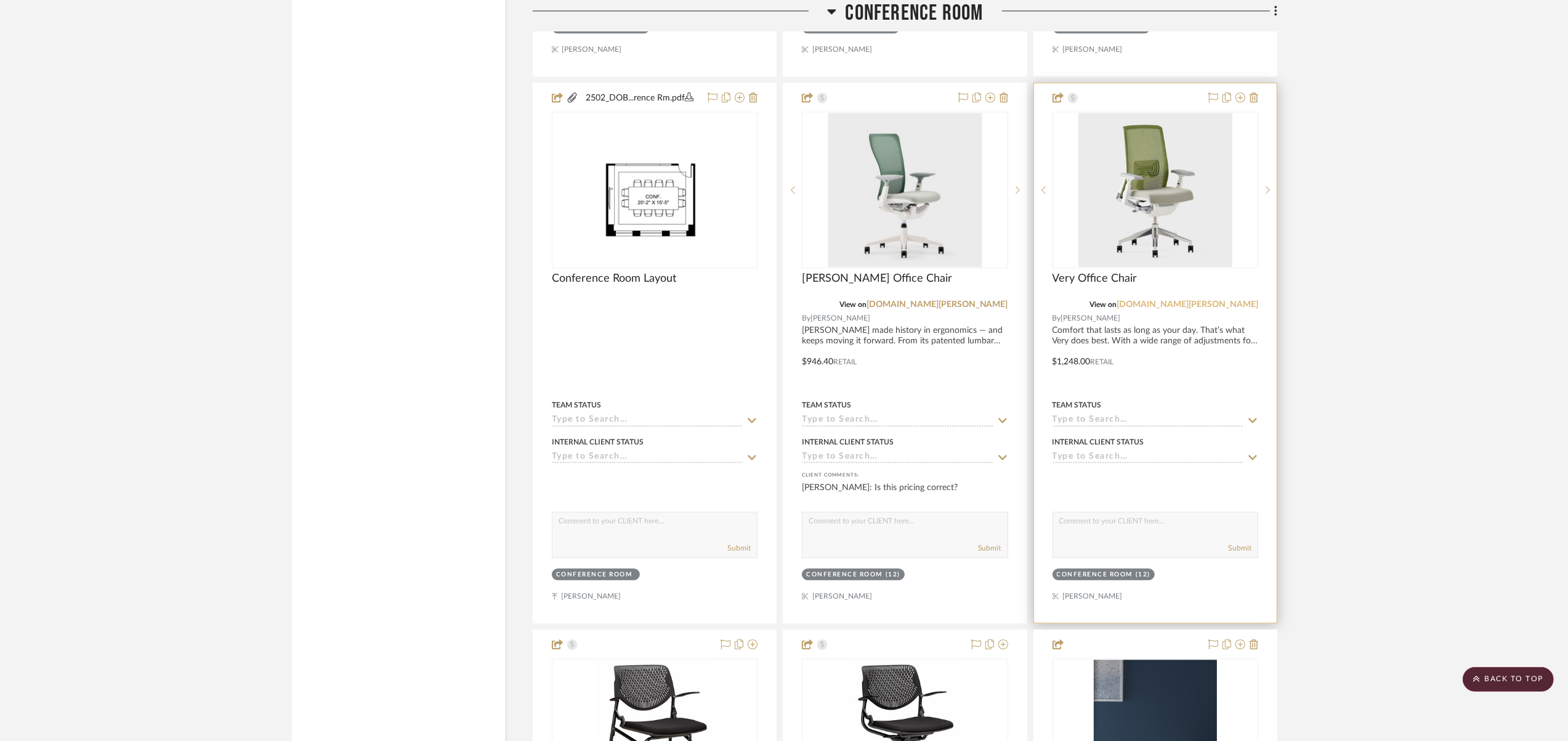
click at [1235, 300] on link "[DOMAIN_NAME][PERSON_NAME]" at bounding box center [1187, 304] width 142 height 9
click at [1205, 327] on div at bounding box center [1156, 353] width 242 height 540
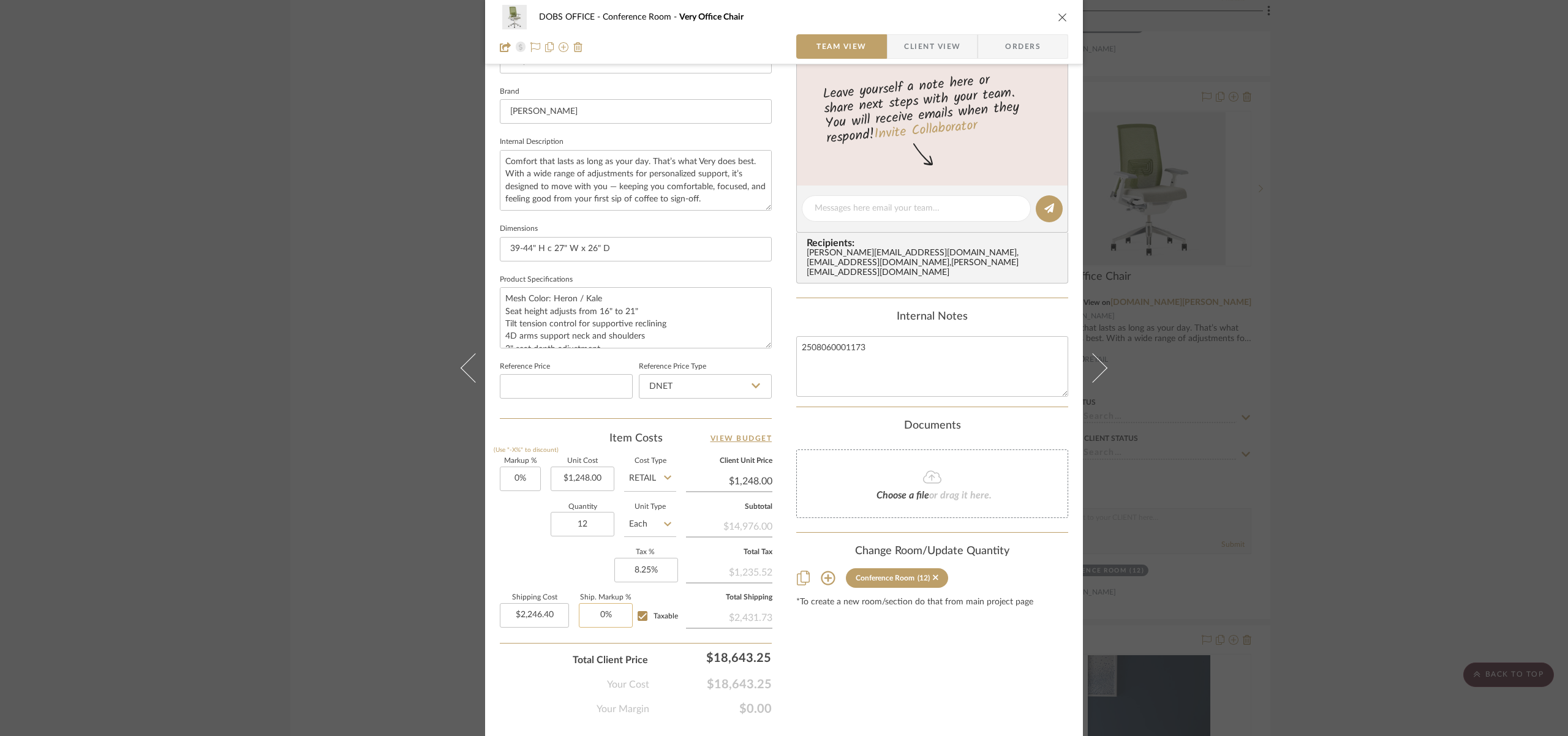
scroll to position [401, 0]
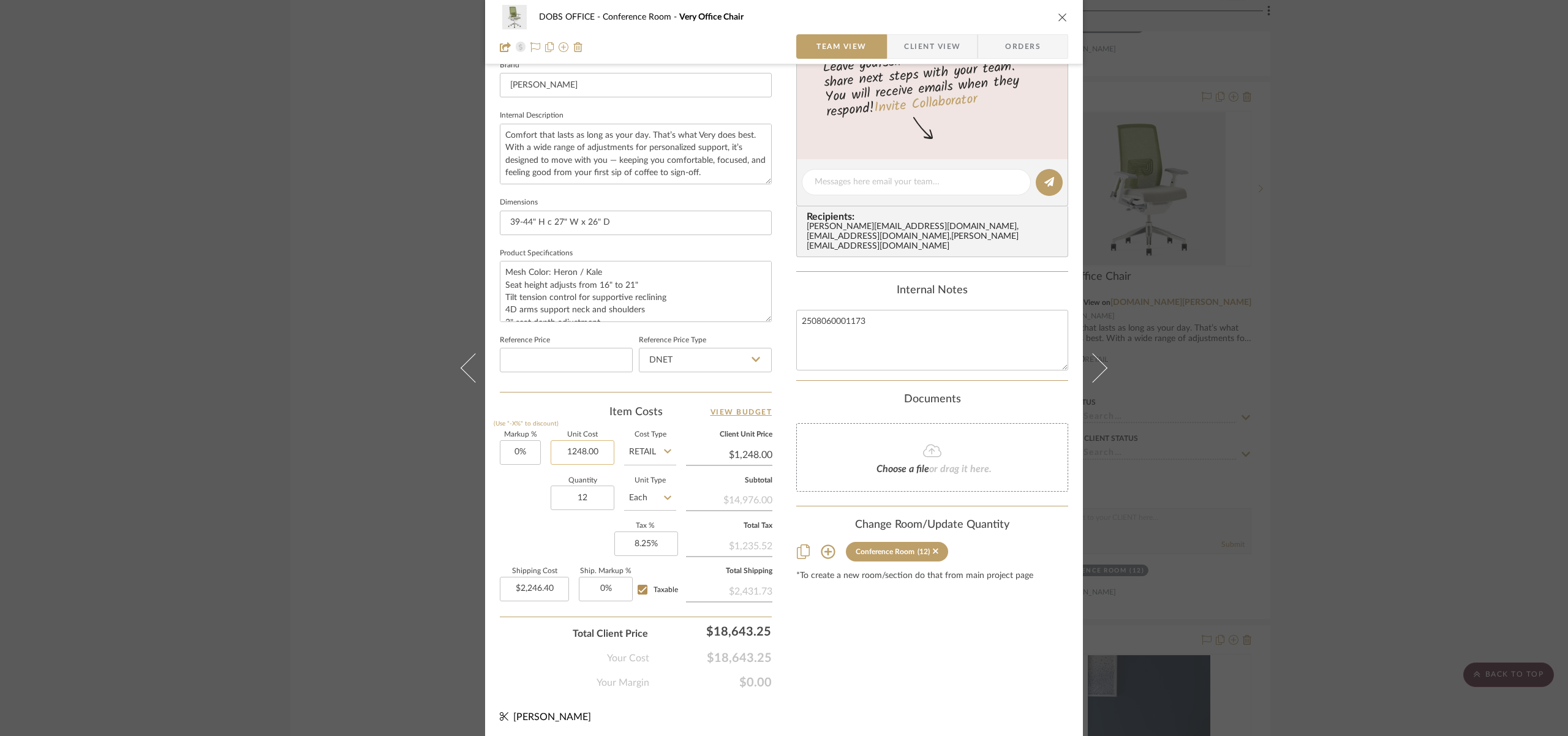
click at [576, 453] on input "1248.00" at bounding box center [583, 452] width 64 height 24
type input "998.40"
type input "0"
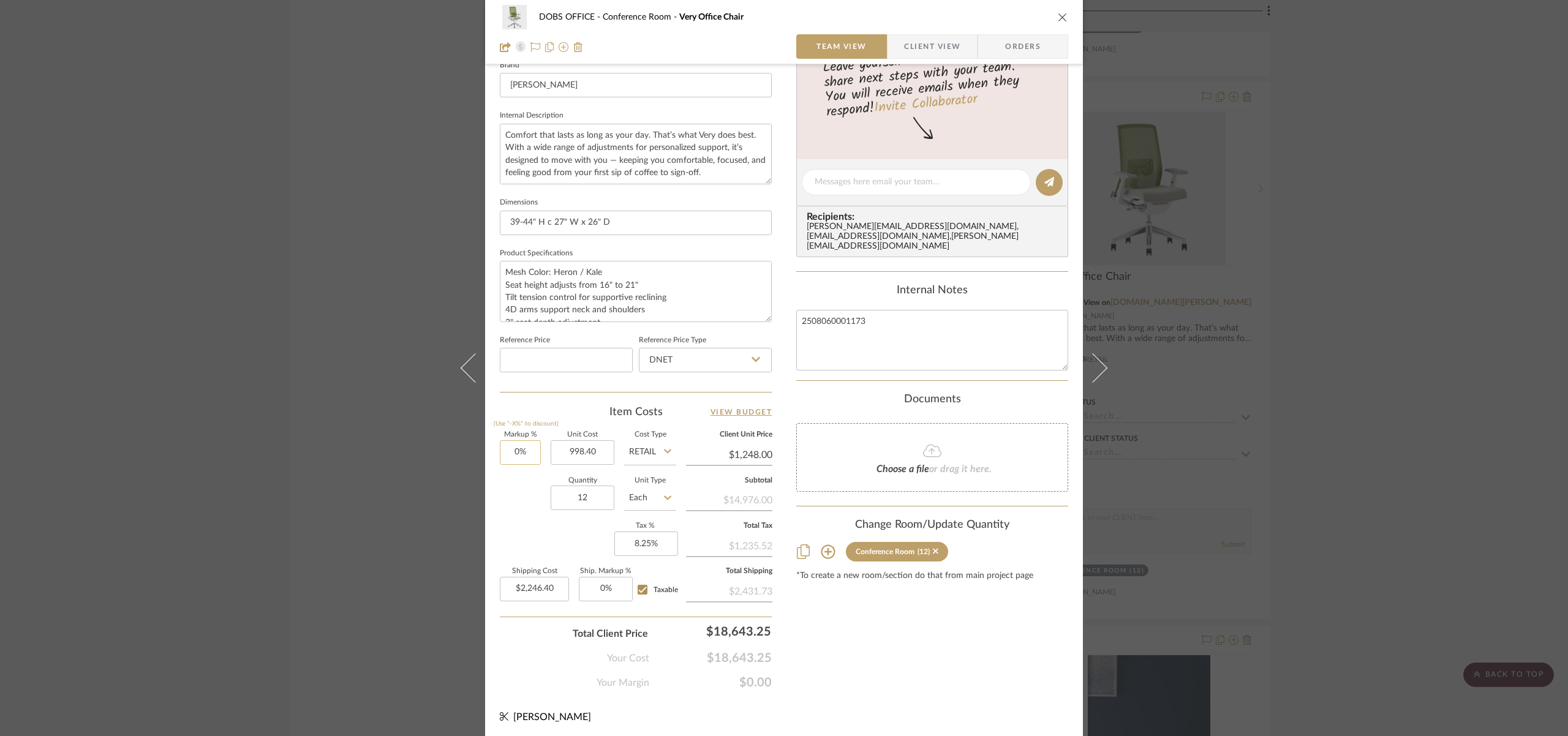
type input "$998.40"
click at [513, 446] on input "0" at bounding box center [520, 452] width 41 height 24
type input "$998.40"
type input "$1,797.12"
type input "20%"
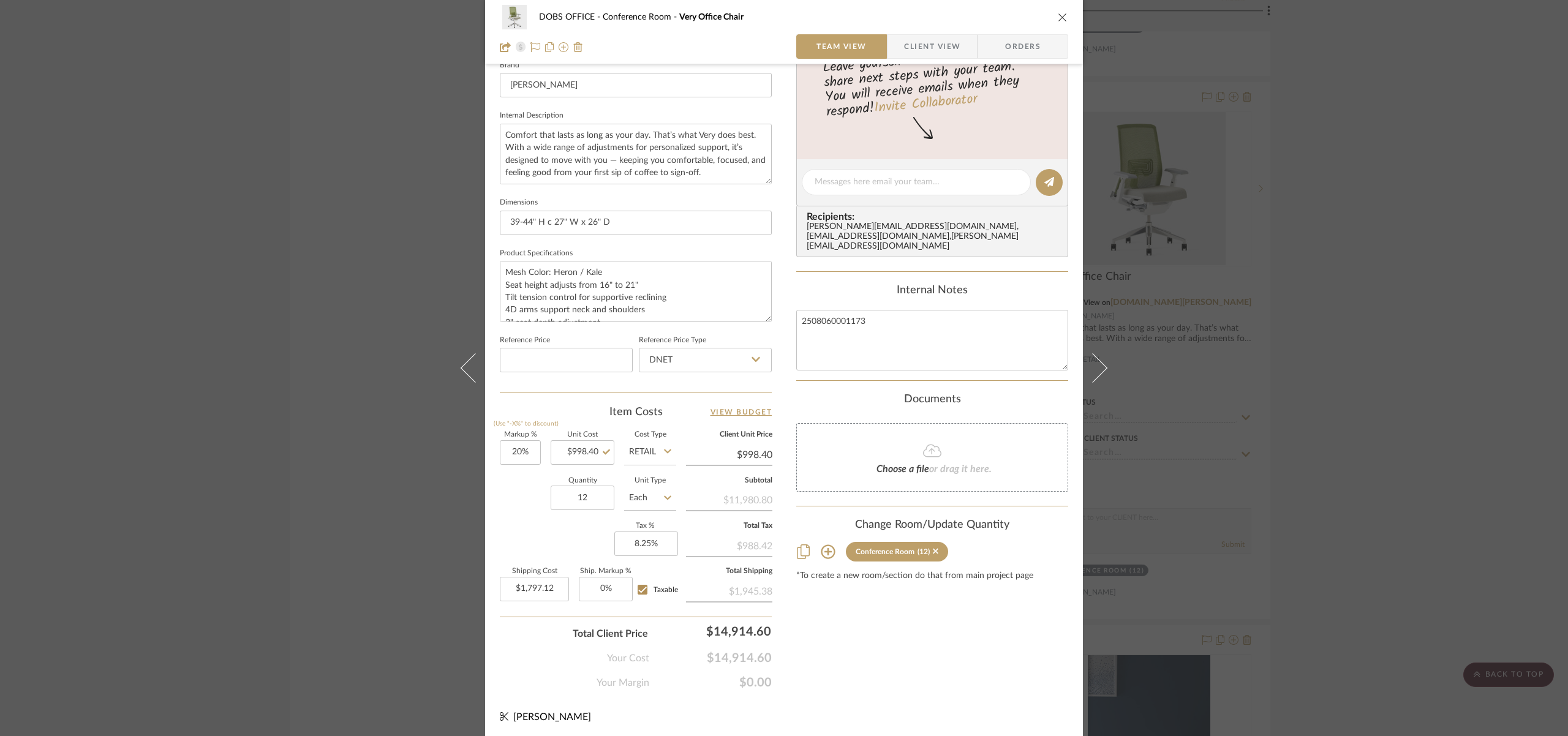
click at [906, 660] on div "Content here copies to Client View - confirm visibility there. Show in Client D…" at bounding box center [933, 186] width 272 height 1008
type input "$1,198.08"
type input "$2,156.54"
click at [1060, 17] on icon "close" at bounding box center [1063, 17] width 10 height 10
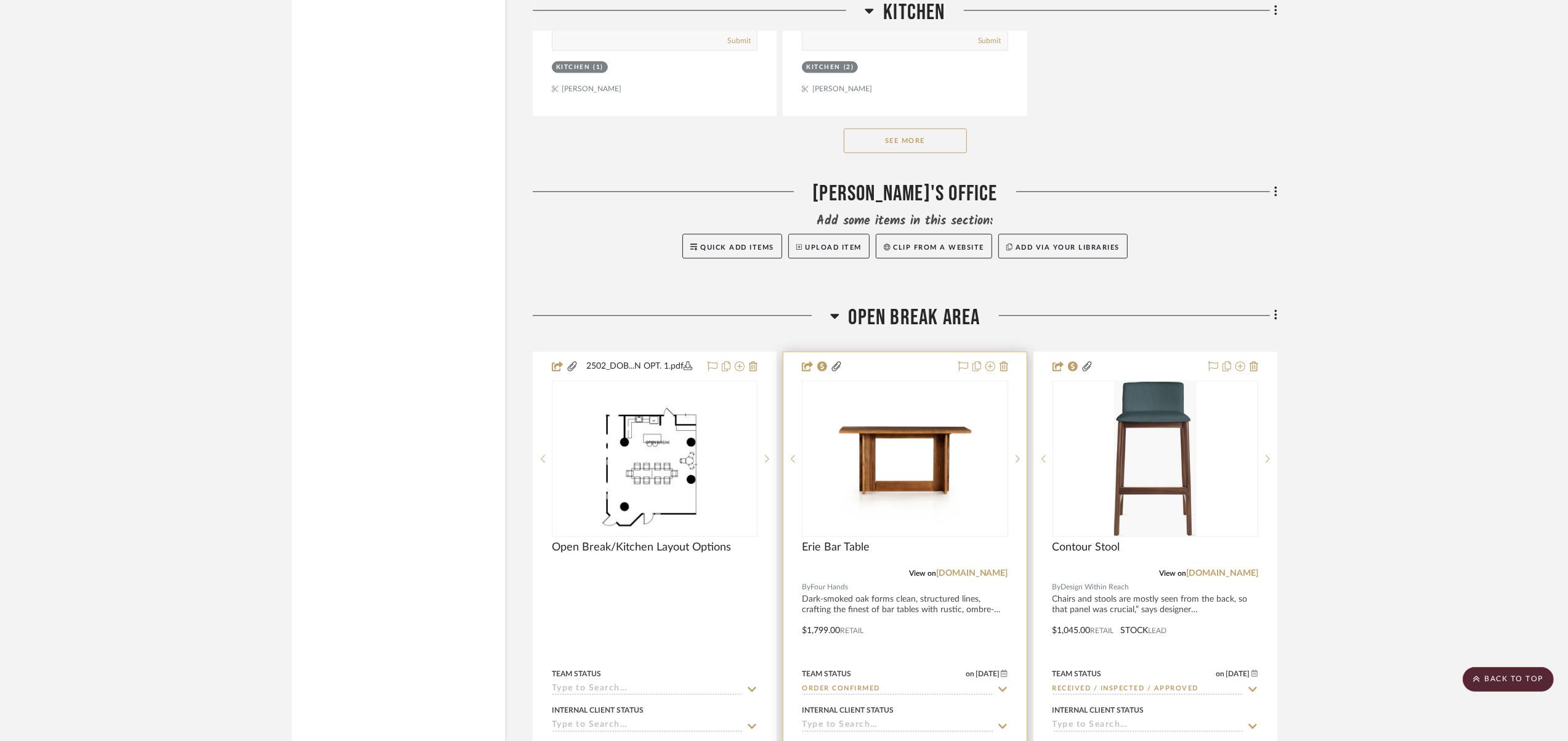
scroll to position [11628, 0]
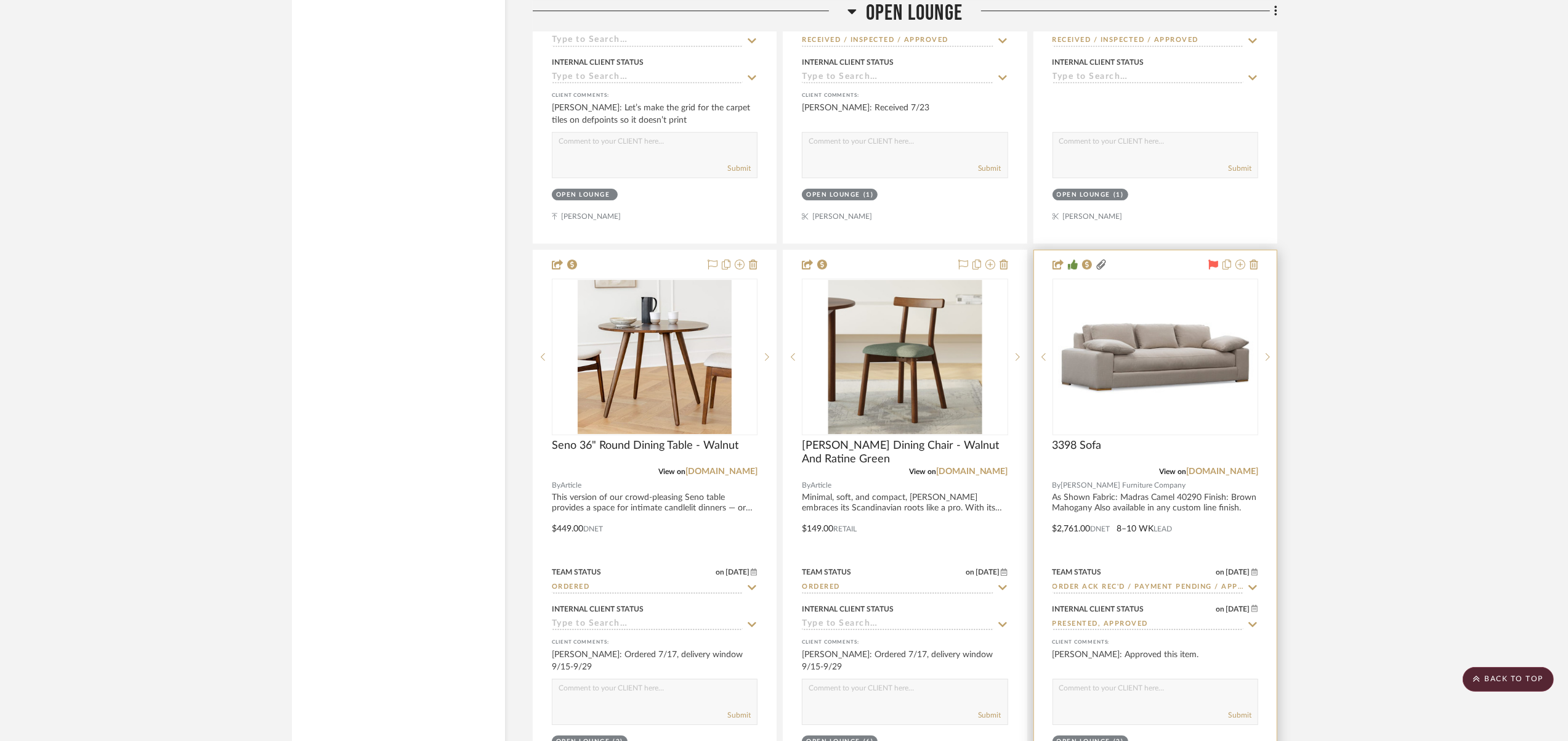
click at [1134, 484] on div at bounding box center [1156, 520] width 242 height 540
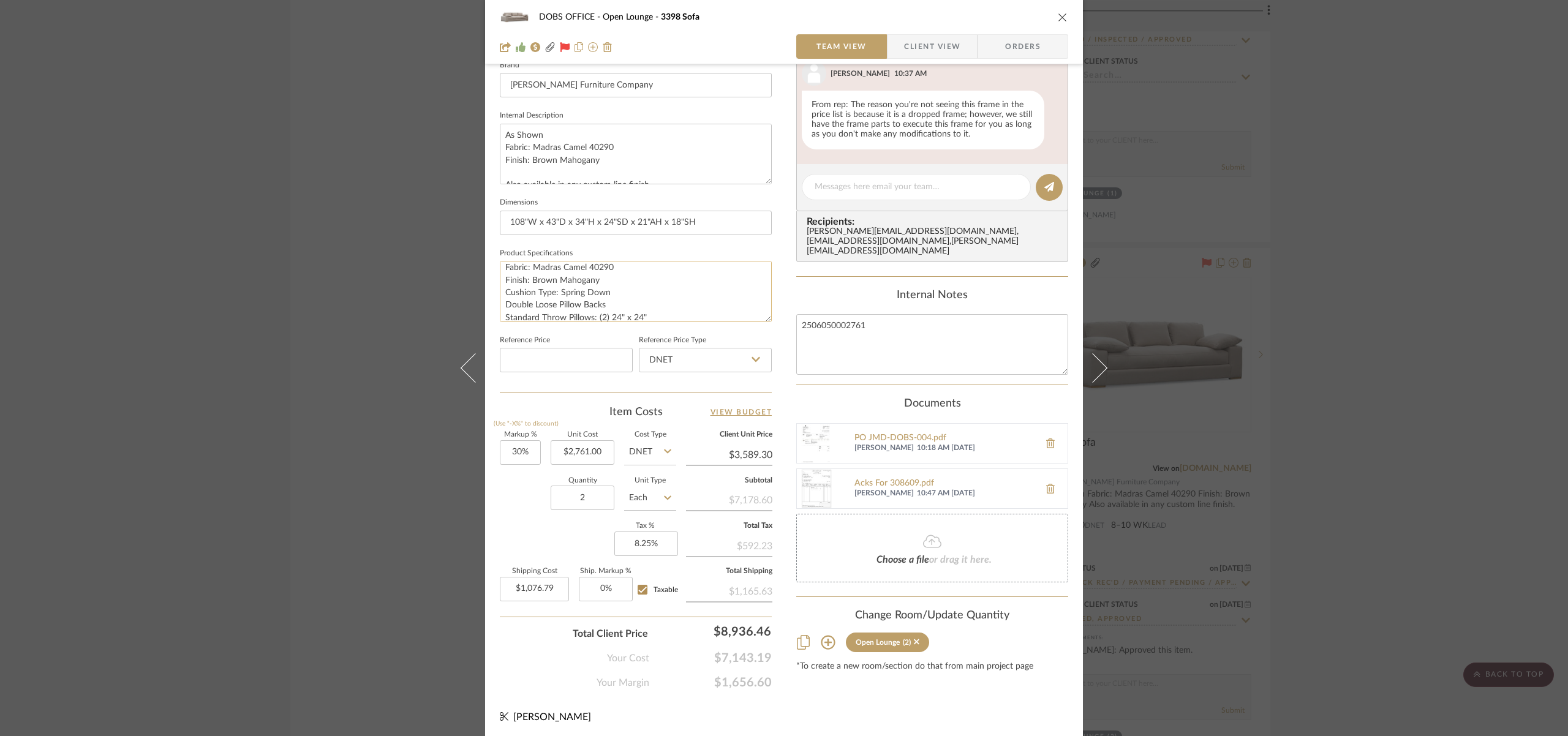
scroll to position [12, 0]
click at [891, 433] on div "PO JMD-DOBS-004.pdf" at bounding box center [943, 438] width 179 height 10
click at [1058, 16] on icon "close" at bounding box center [1063, 17] width 10 height 10
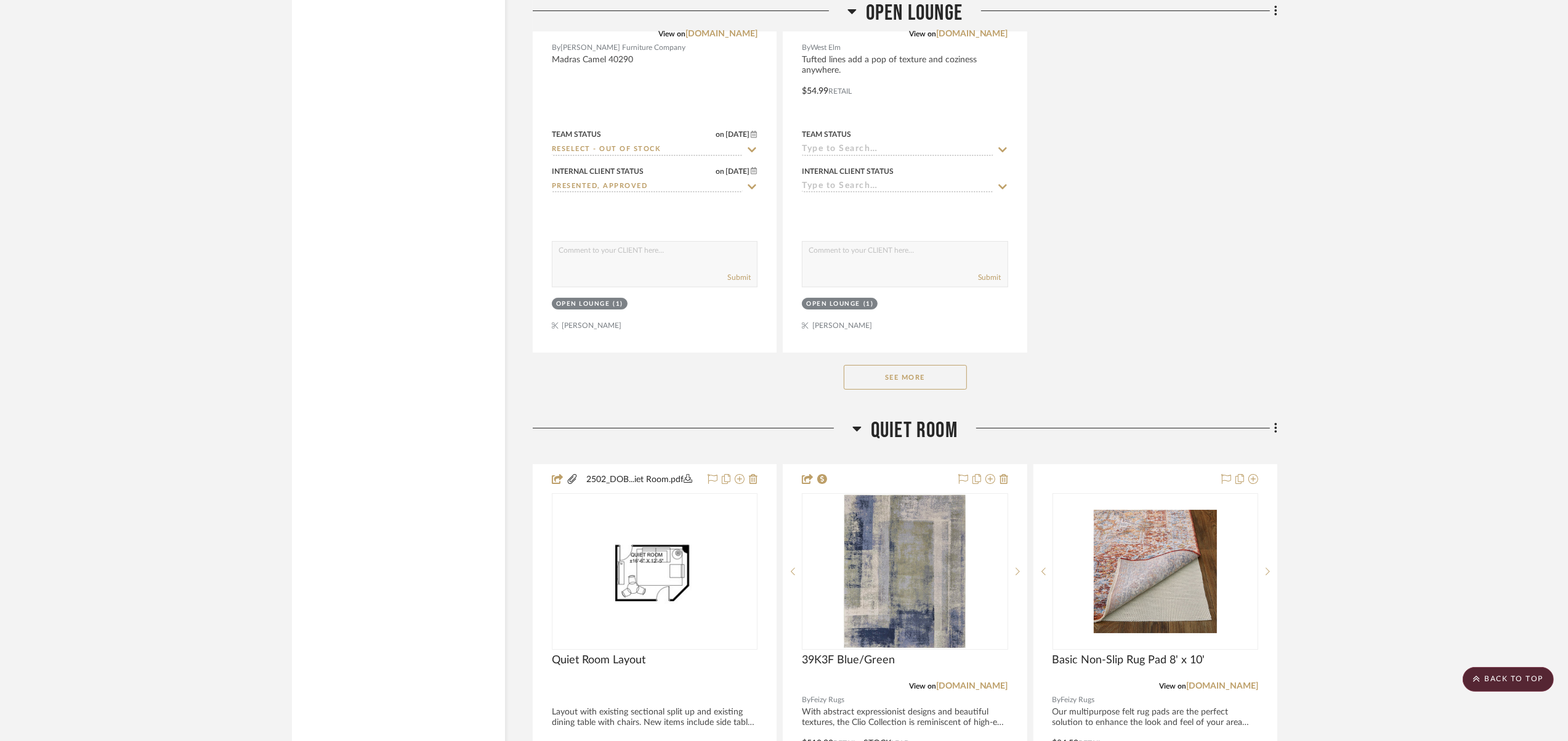
scroll to position [12136, 0]
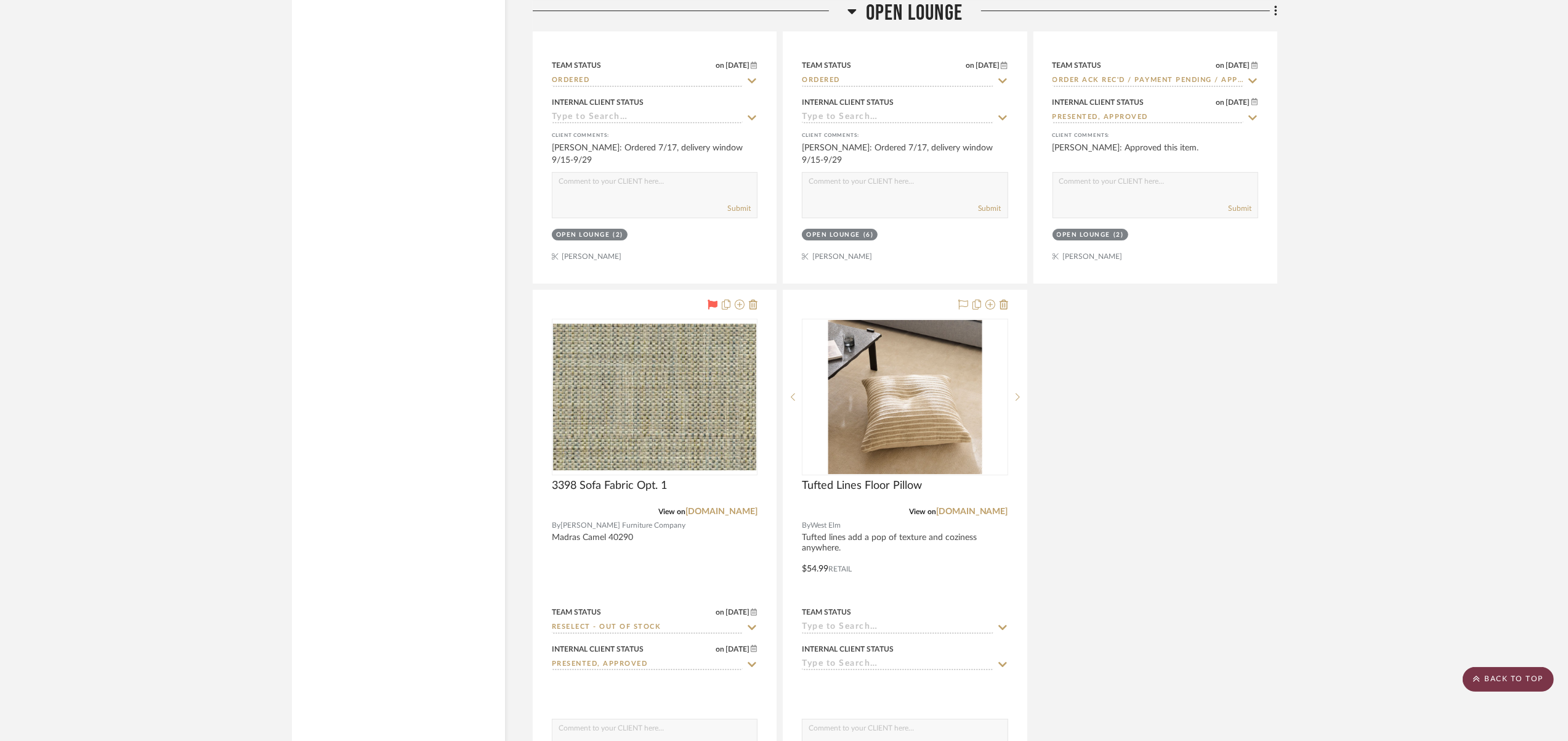
click at [1501, 675] on scroll-to-top-button "BACK TO TOP" at bounding box center [1507, 678] width 91 height 24
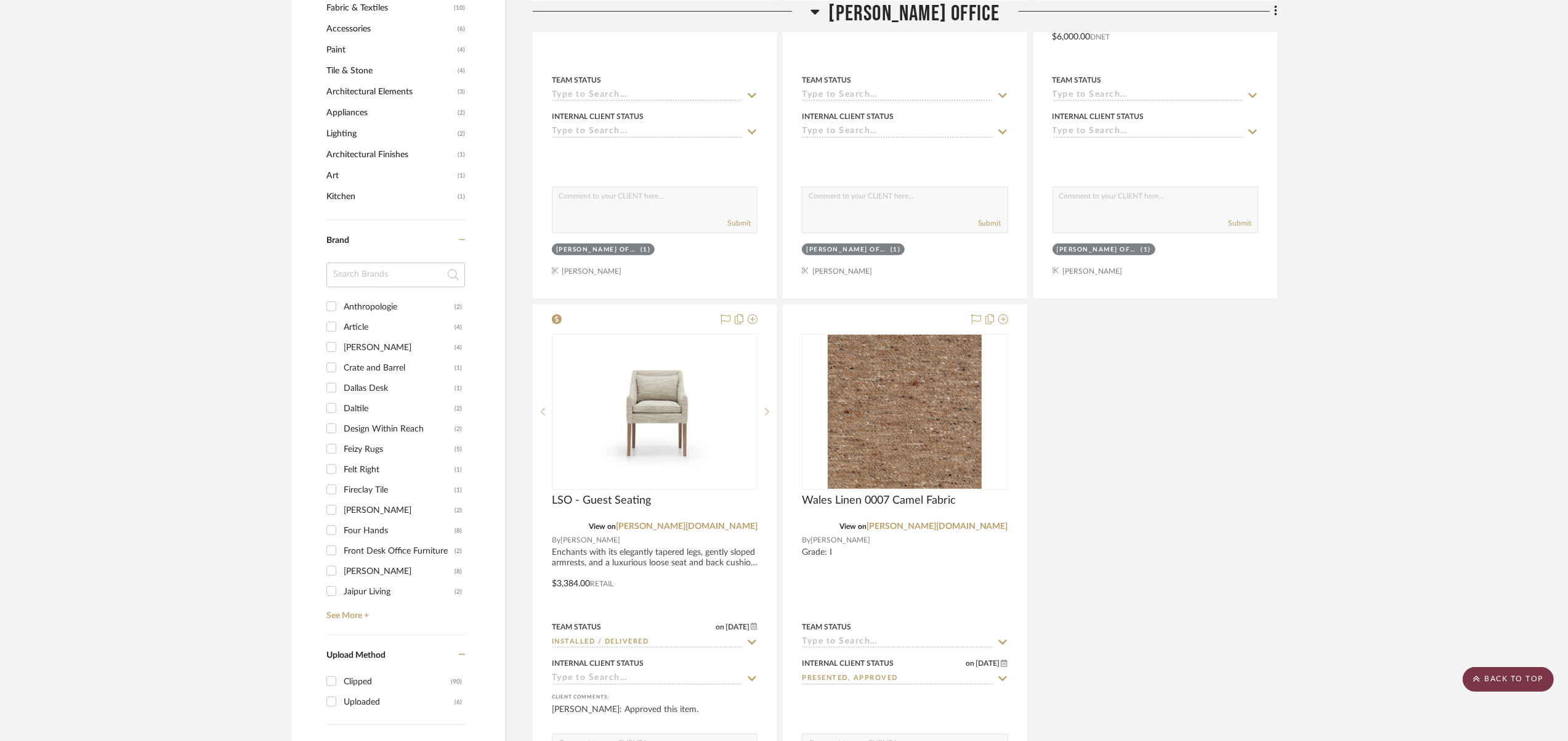
scroll to position [0, 0]
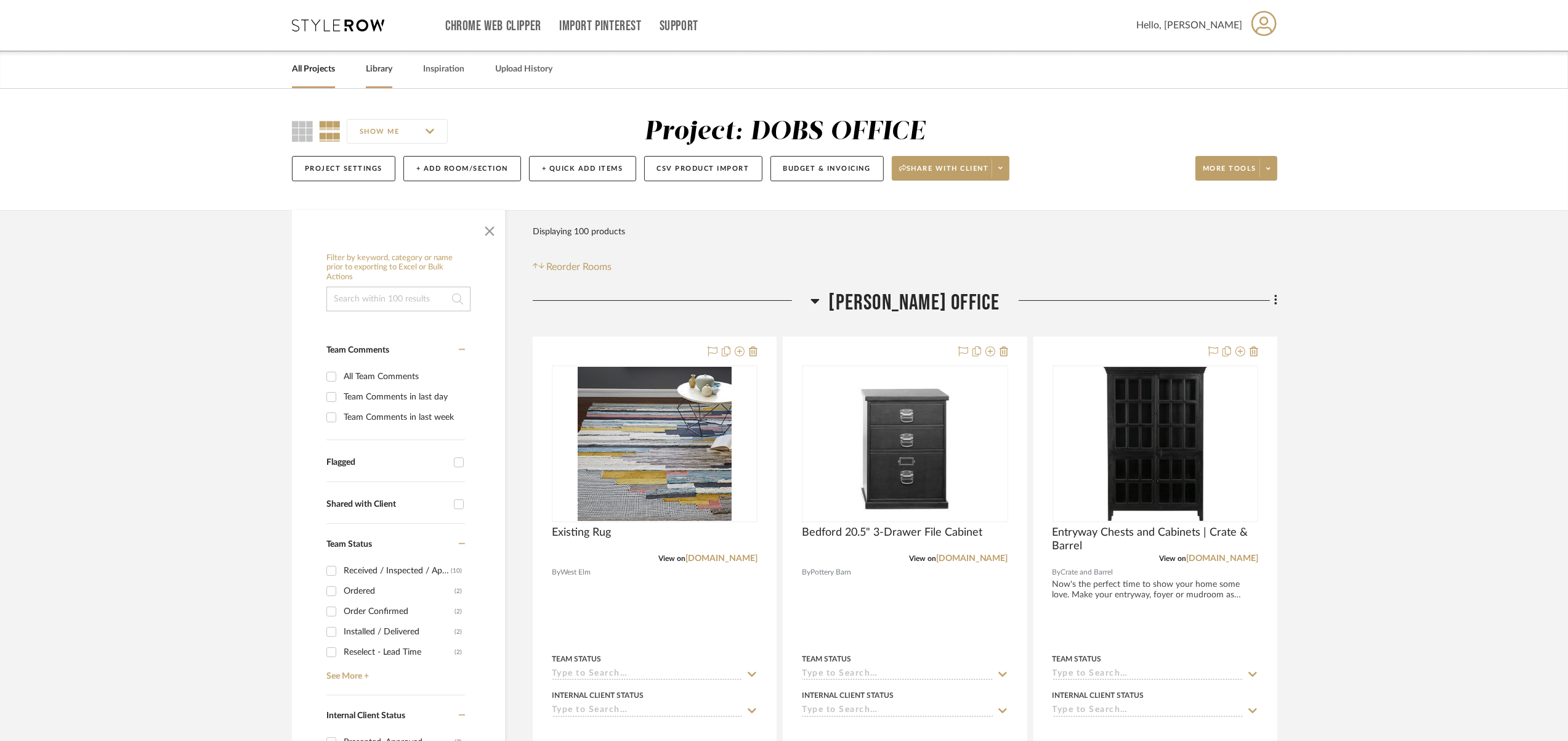
click at [380, 71] on link "Library" at bounding box center [378, 68] width 26 height 17
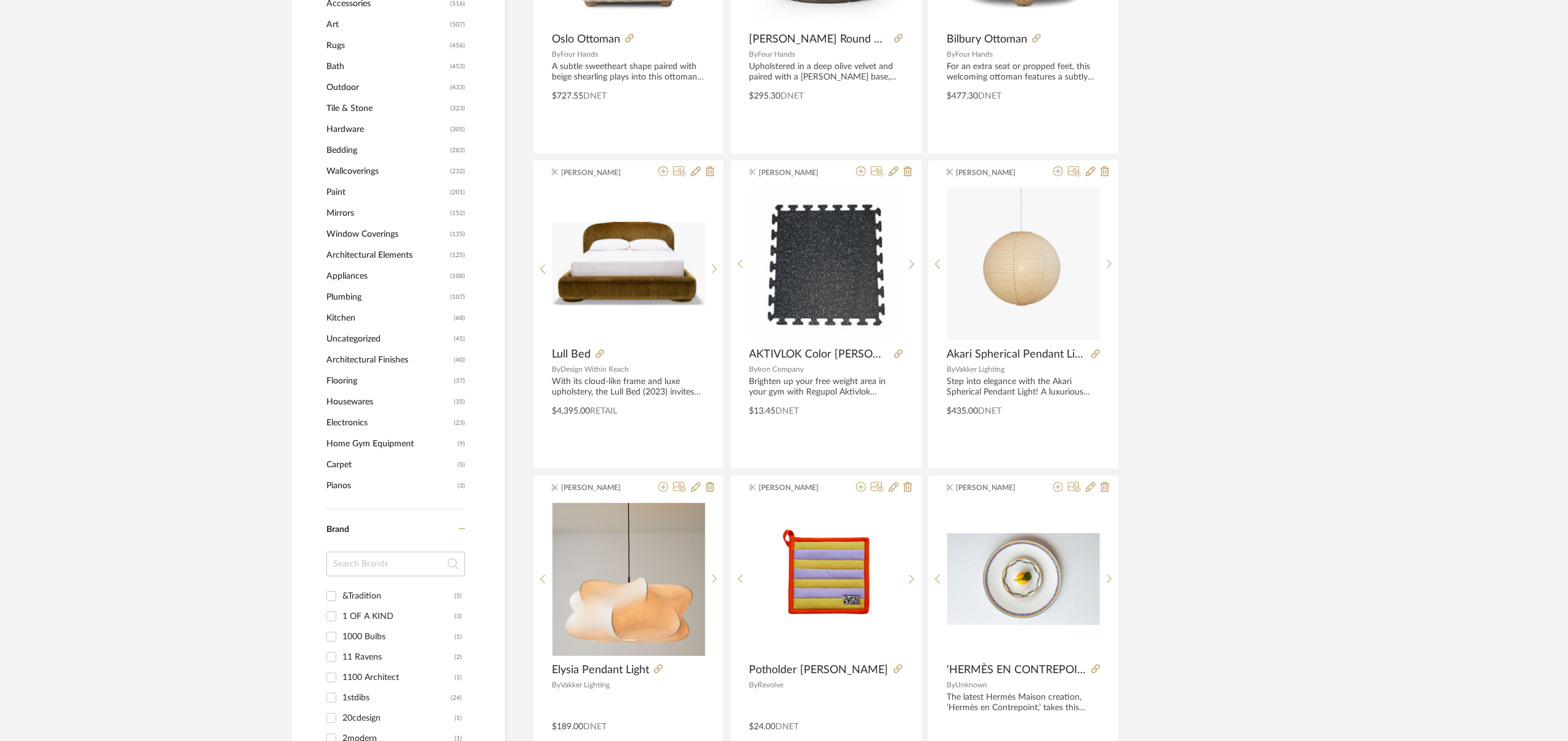
scroll to position [965, 0]
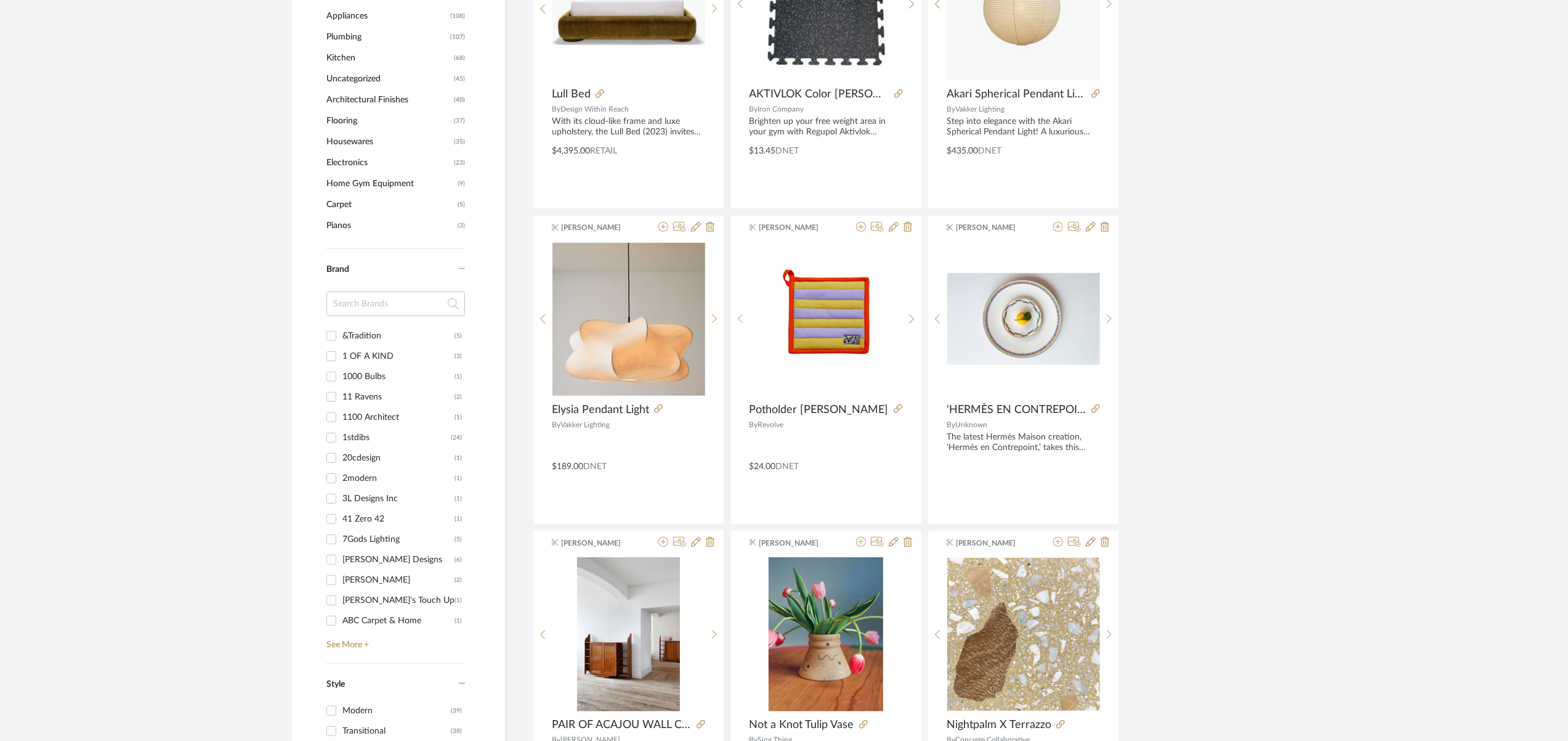
click at [390, 306] on input at bounding box center [396, 303] width 139 height 24
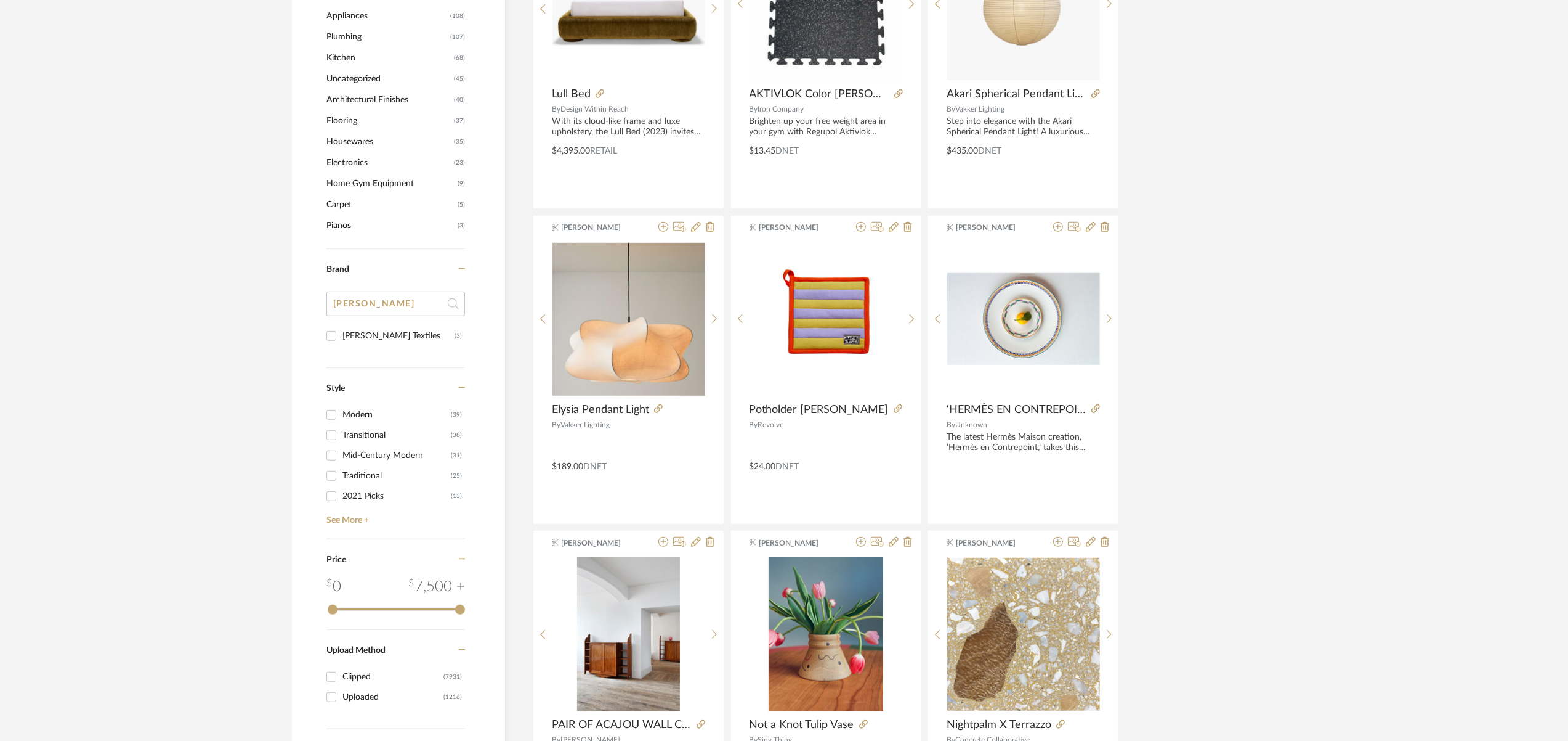
type input "[PERSON_NAME]"
click at [326, 339] on input "[PERSON_NAME] Textiles (3)" at bounding box center [331, 336] width 20 height 20
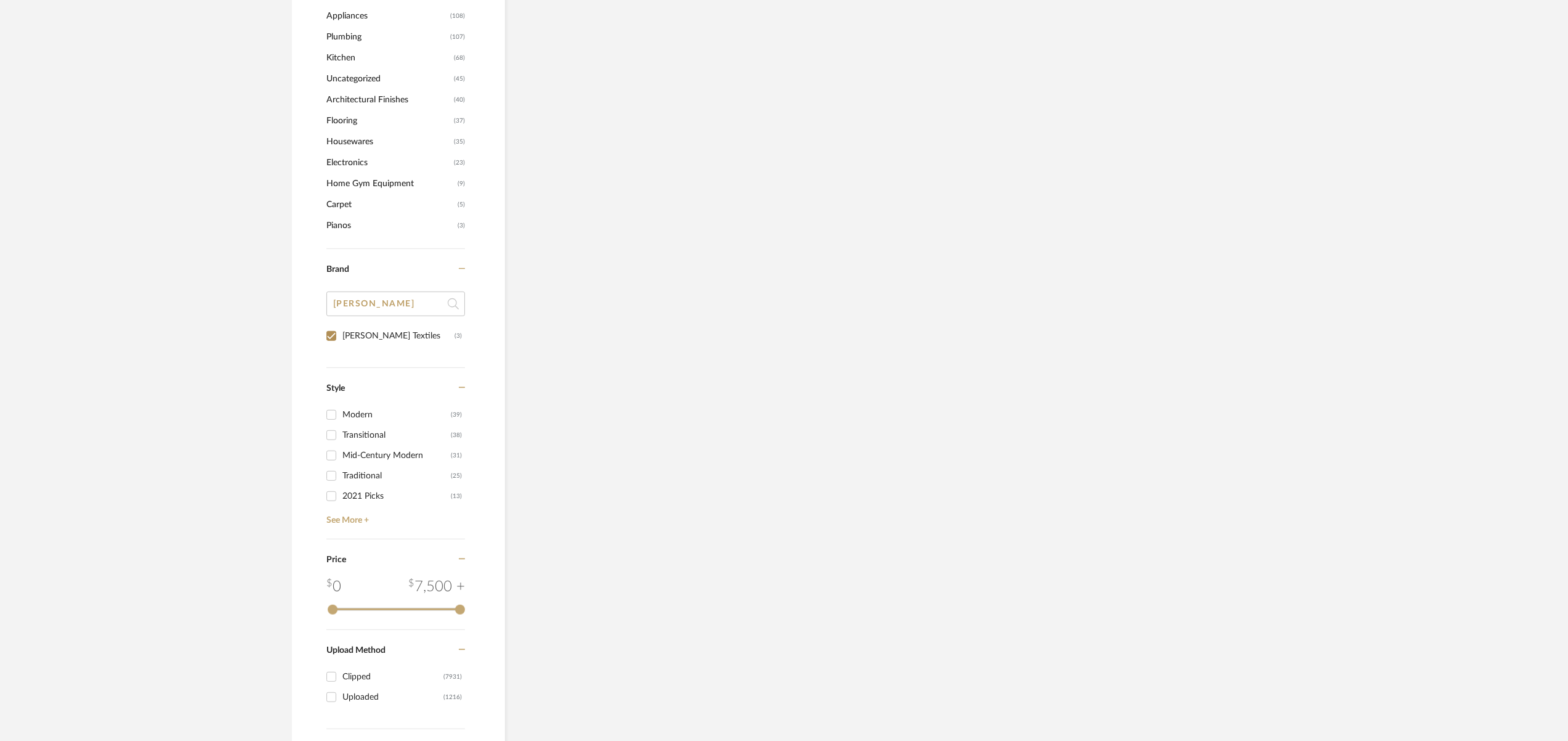
scroll to position [253, 0]
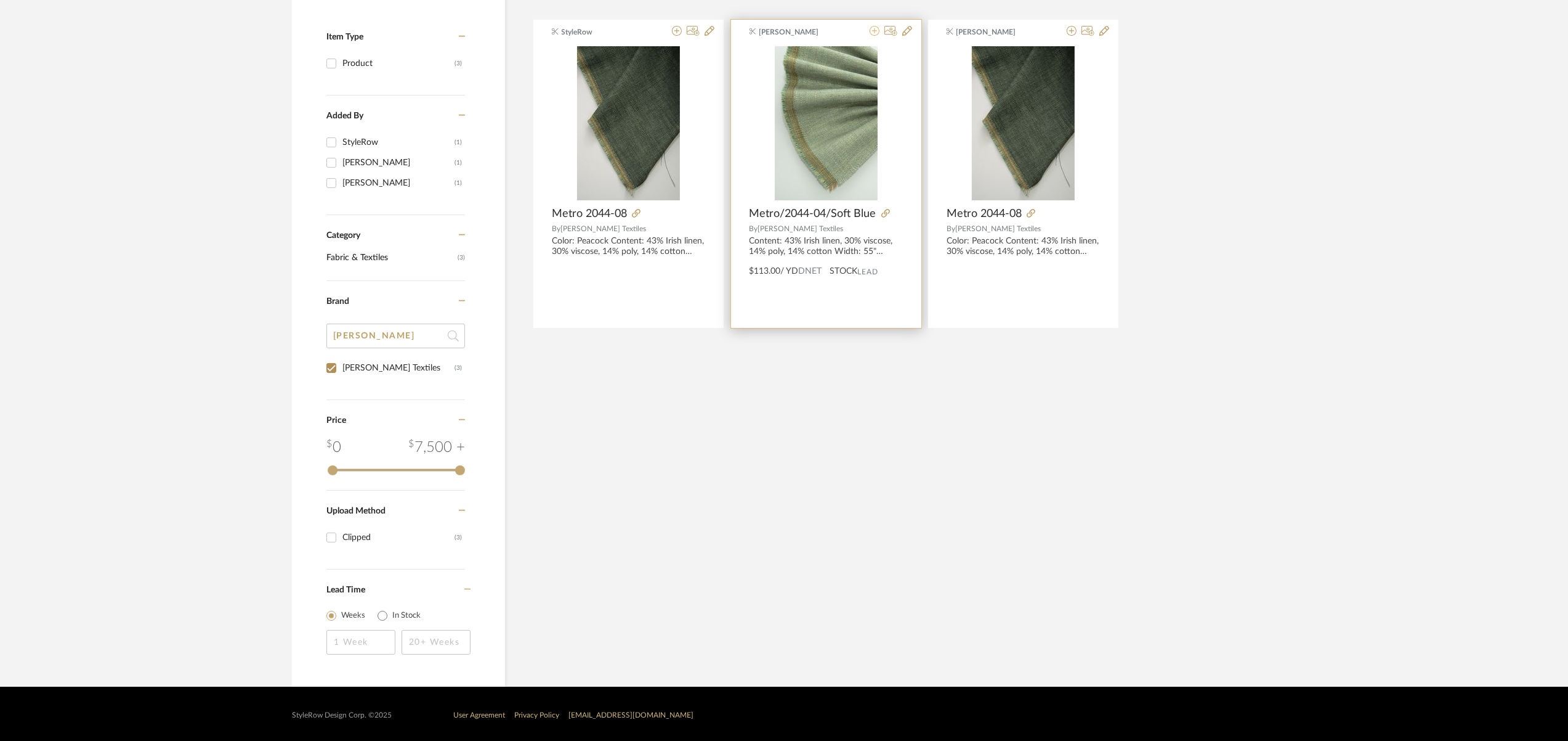
click at [871, 32] on icon at bounding box center [874, 30] width 10 height 10
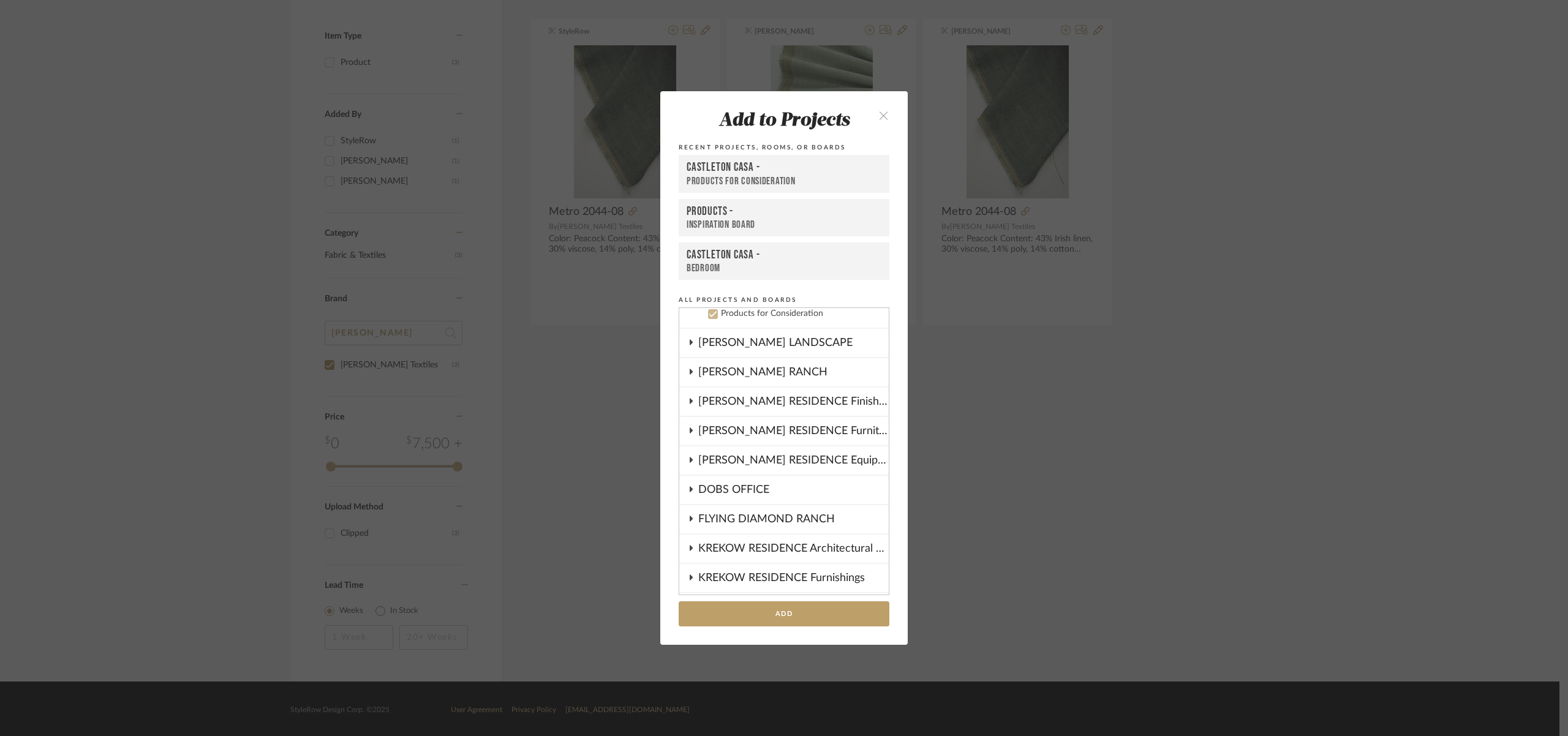
scroll to position [334, 0]
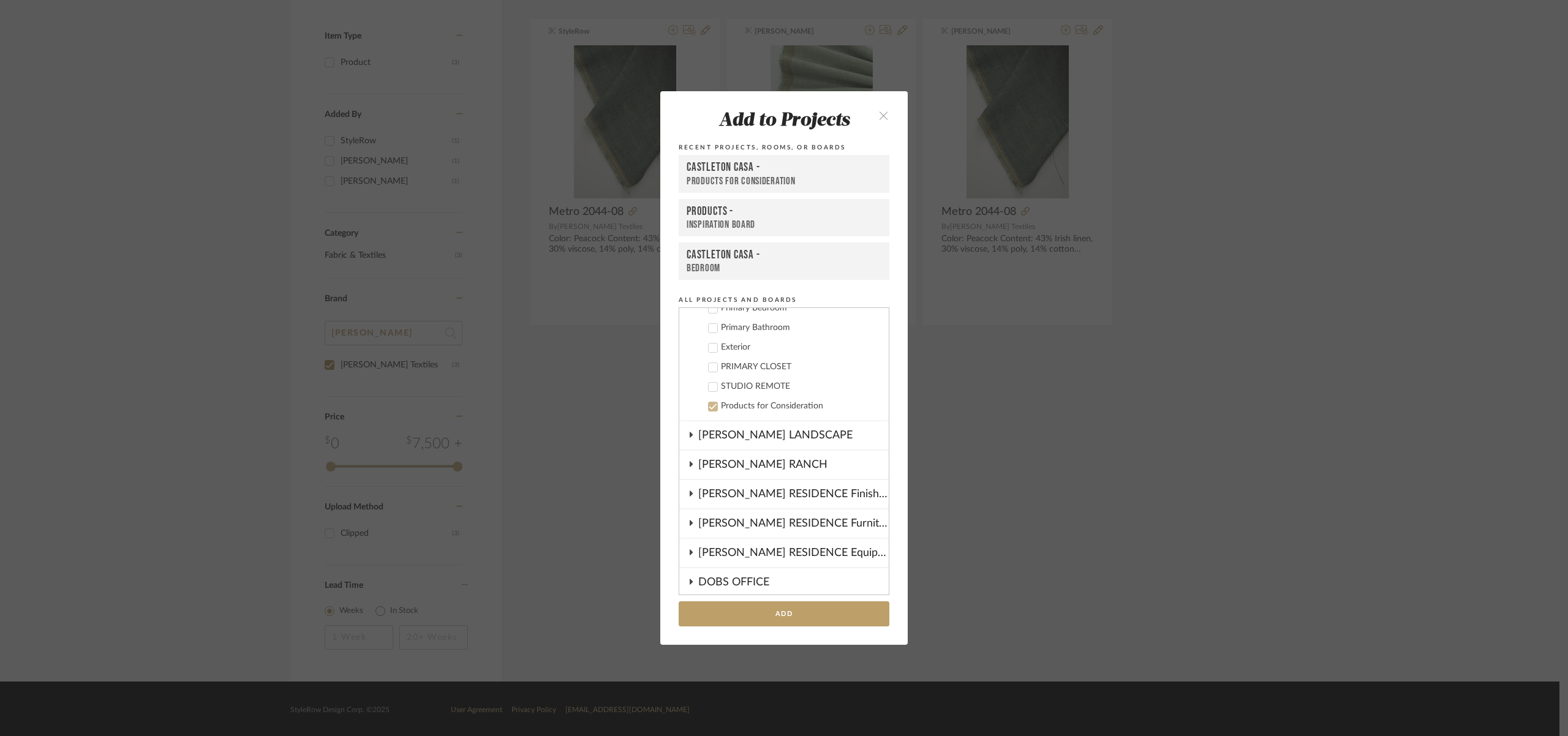
click at [708, 403] on icon at bounding box center [712, 406] width 9 height 9
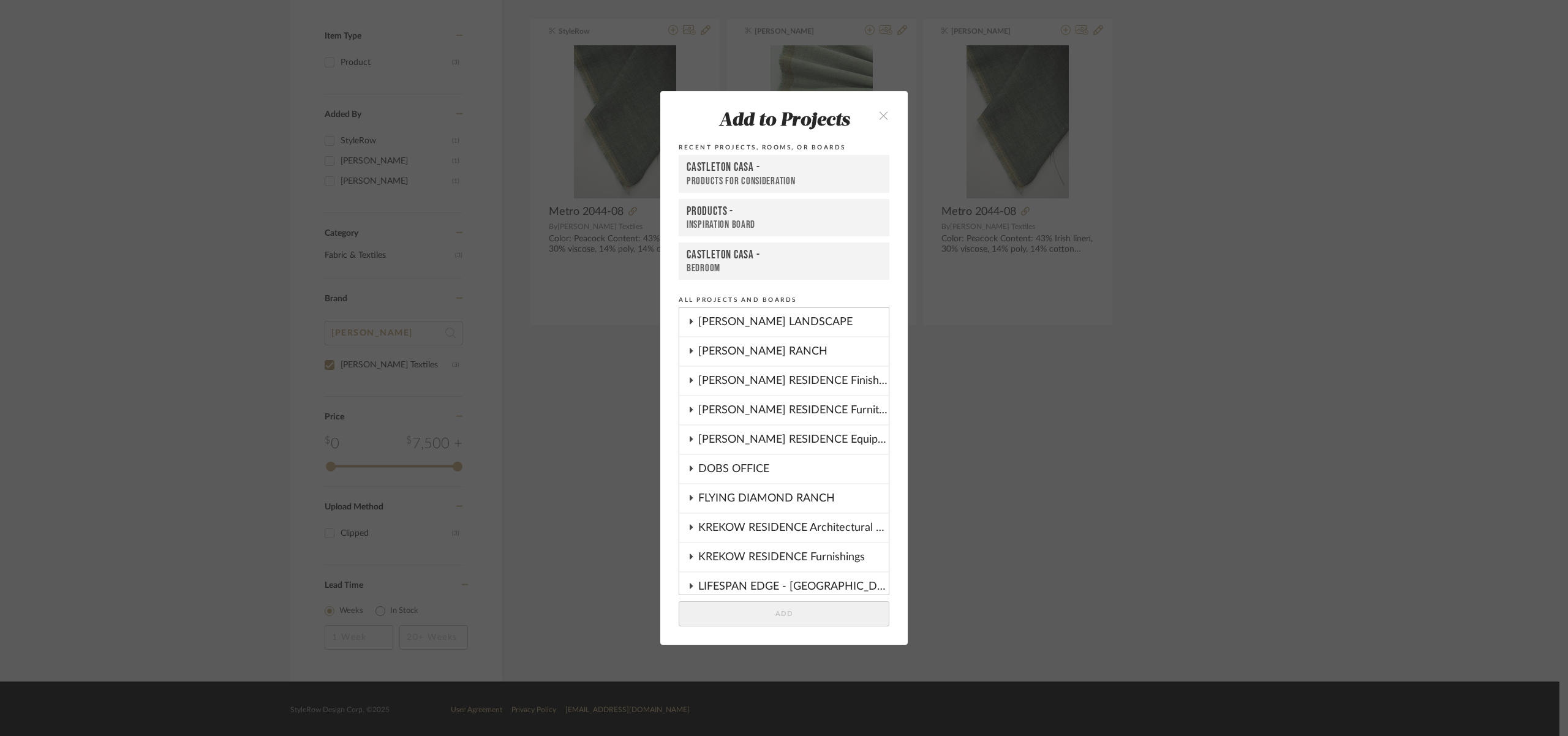
scroll to position [1053, 0]
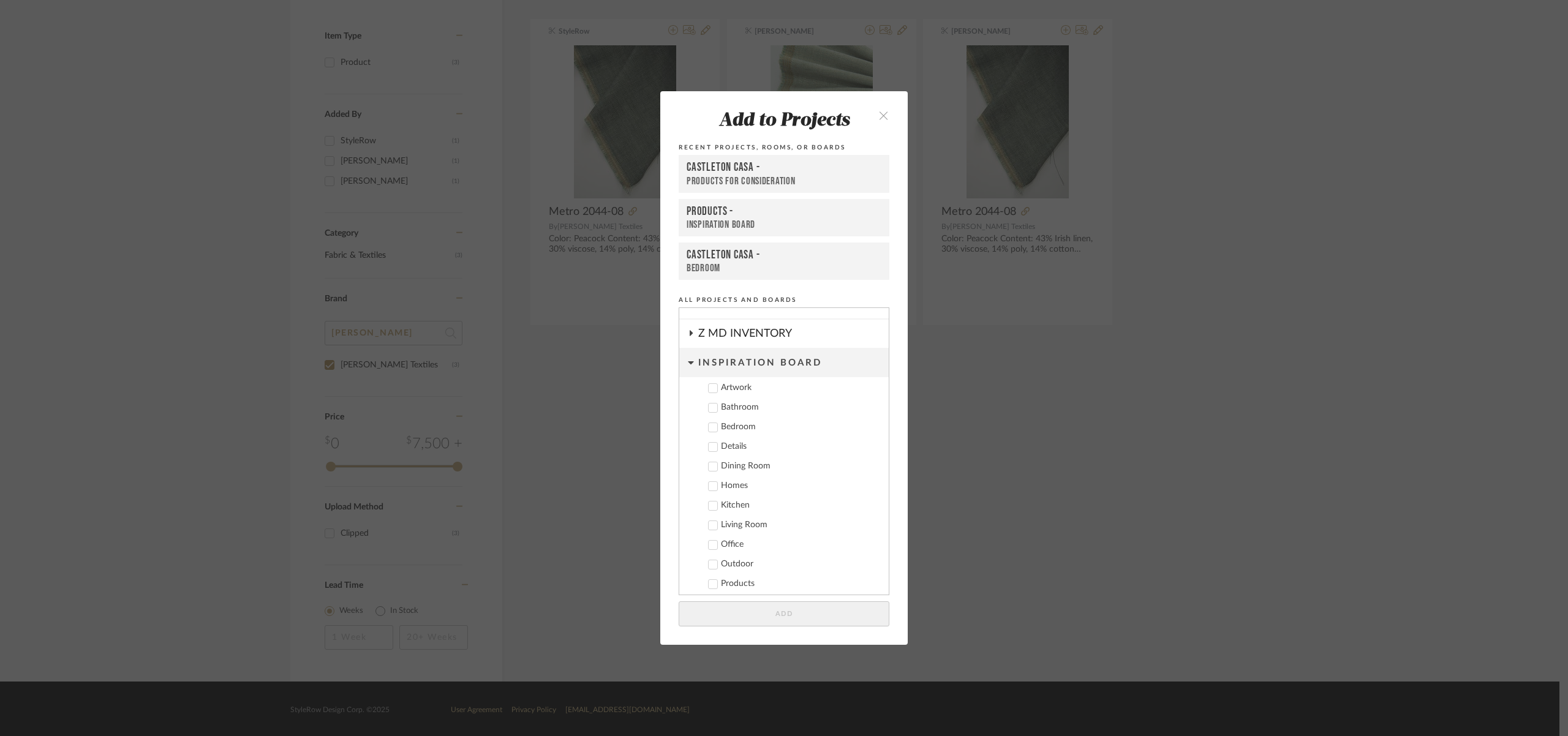
click at [878, 116] on icon "close" at bounding box center [883, 115] width 11 height 11
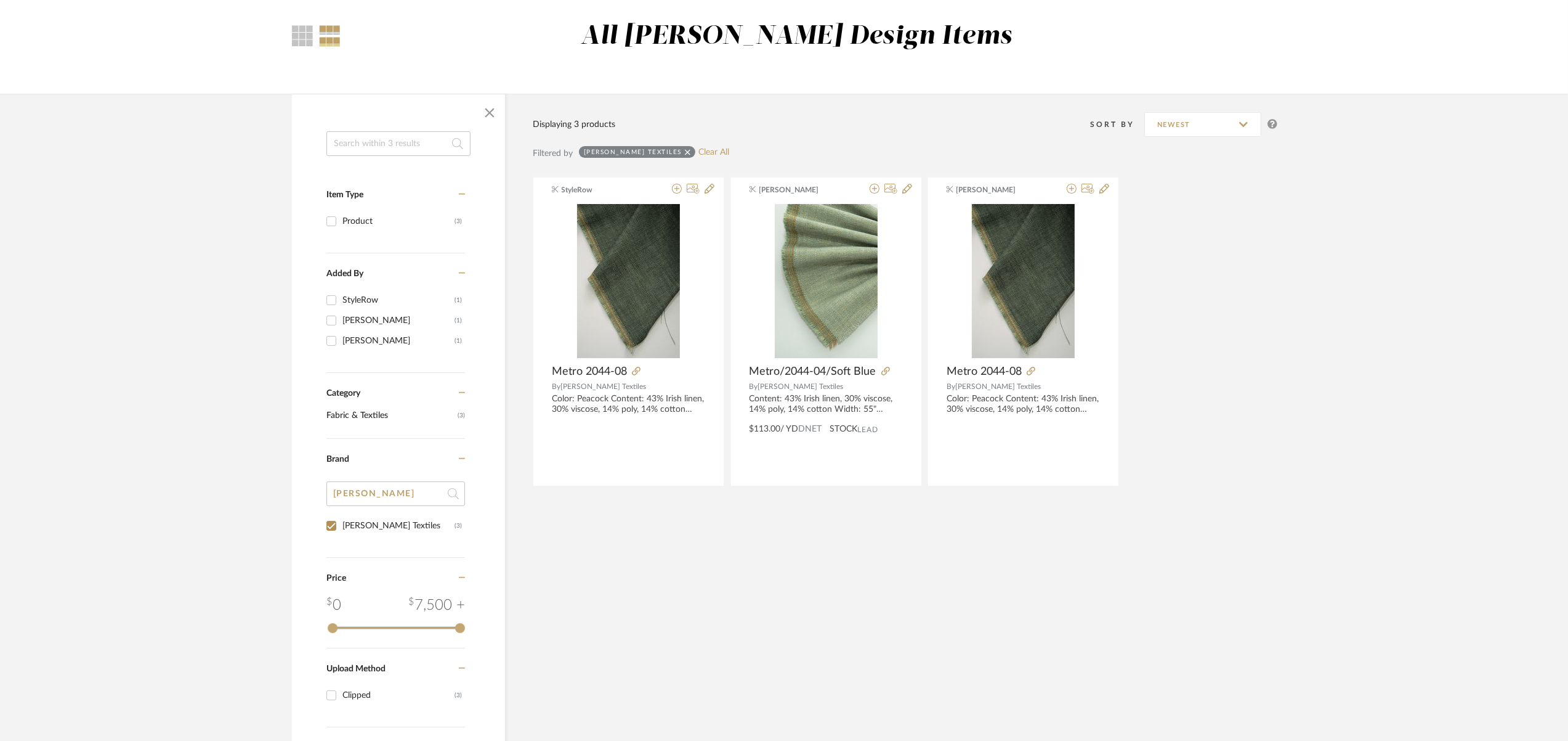
scroll to position [0, 0]
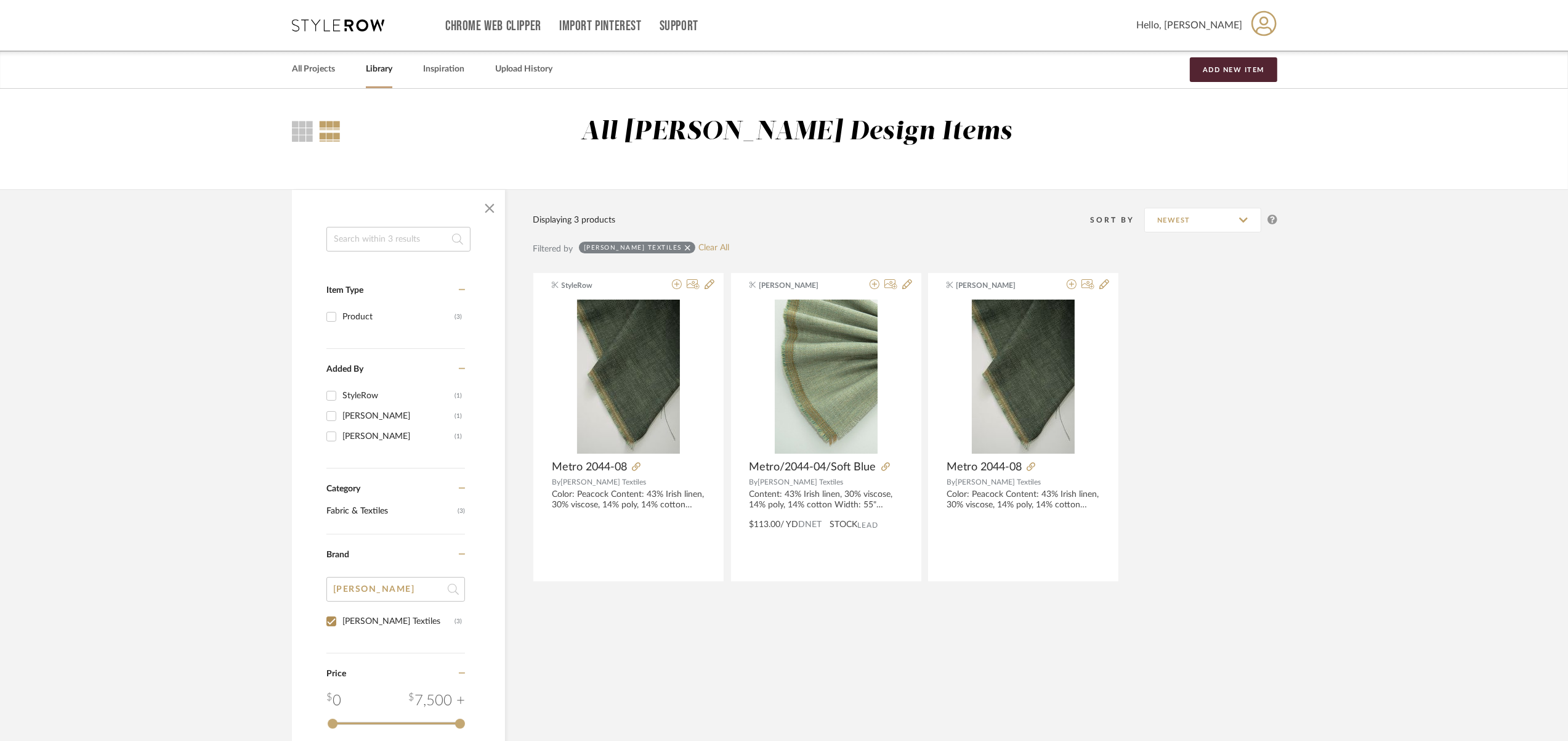
click at [685, 251] on icon at bounding box center [688, 247] width 6 height 9
checkbox input "false"
